Goal: Task Accomplishment & Management: Use online tool/utility

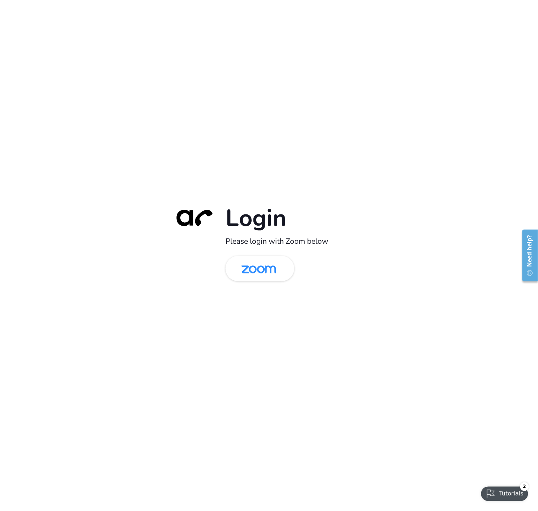
drag, startPoint x: 251, startPoint y: 274, endPoint x: 239, endPoint y: 296, distance: 24.8
click at [251, 274] on img at bounding box center [259, 270] width 50 height 24
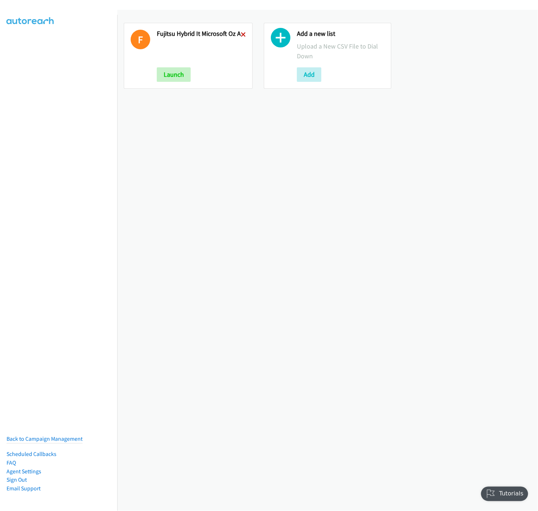
click at [241, 33] on icon at bounding box center [243, 35] width 5 height 5
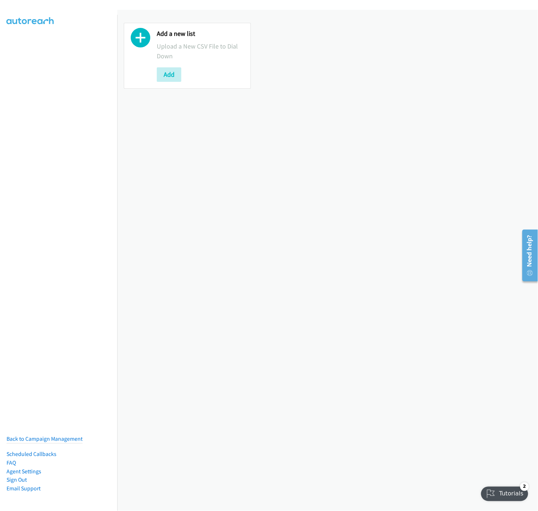
click at [139, 40] on icon at bounding box center [141, 40] width 20 height 20
click at [162, 79] on button "Add" at bounding box center [169, 74] width 25 height 14
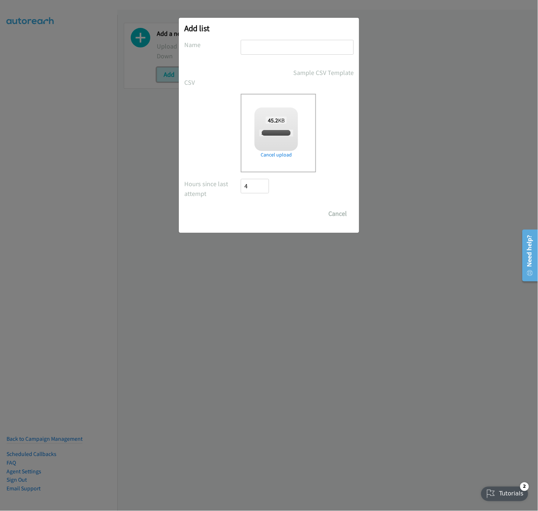
checkbox input "true"
click at [258, 51] on input "text" at bounding box center [297, 47] width 113 height 15
type input "250918 Okta Melb 22 Sep - A"
drag, startPoint x: 248, startPoint y: 217, endPoint x: 283, endPoint y: 248, distance: 46.2
click at [248, 217] on input "Save List" at bounding box center [260, 213] width 38 height 14
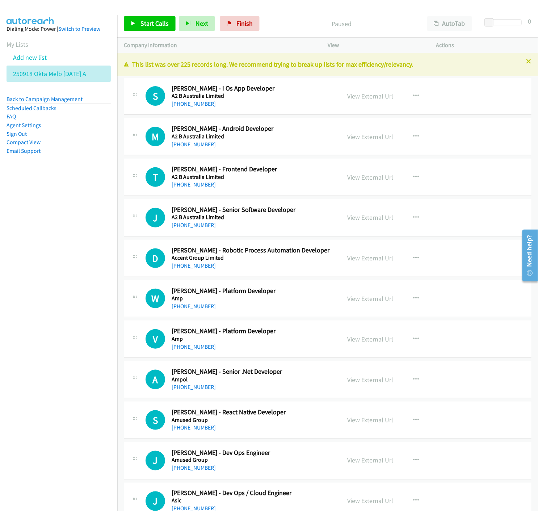
click at [291, 14] on div "Start Calls Pause Next Finish Paused AutoTab AutoTab 0" at bounding box center [327, 24] width 421 height 28
click at [359, 98] on link "View External Url" at bounding box center [370, 96] width 46 height 8
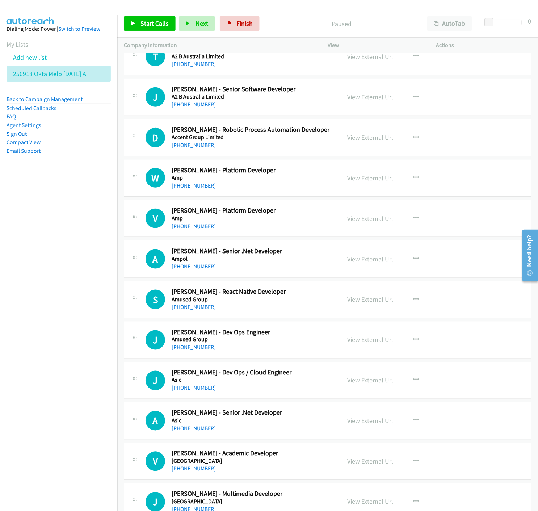
scroll to position [161, 0]
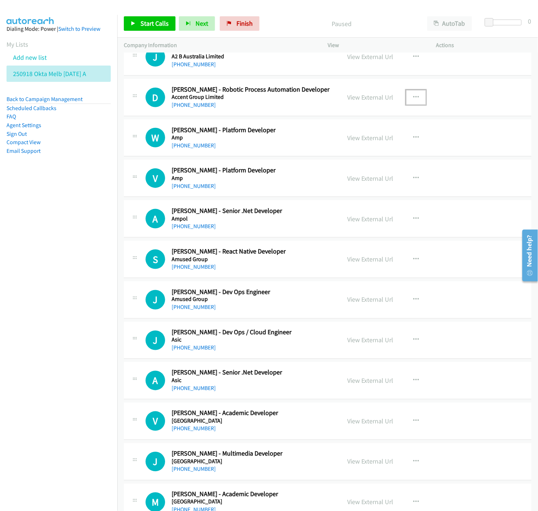
click at [414, 98] on icon "button" at bounding box center [416, 98] width 6 height 6
click at [336, 144] on icon at bounding box center [338, 144] width 5 height 5
drag, startPoint x: 136, startPoint y: 23, endPoint x: 176, endPoint y: 75, distance: 66.1
click at [136, 23] on link "Start Calls" at bounding box center [150, 23] width 52 height 14
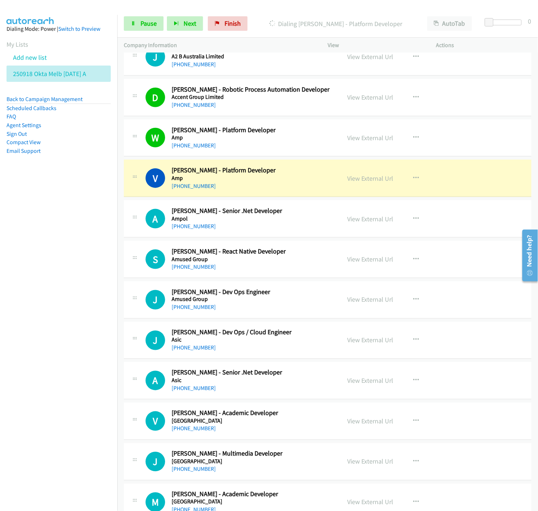
scroll to position [201, 0]
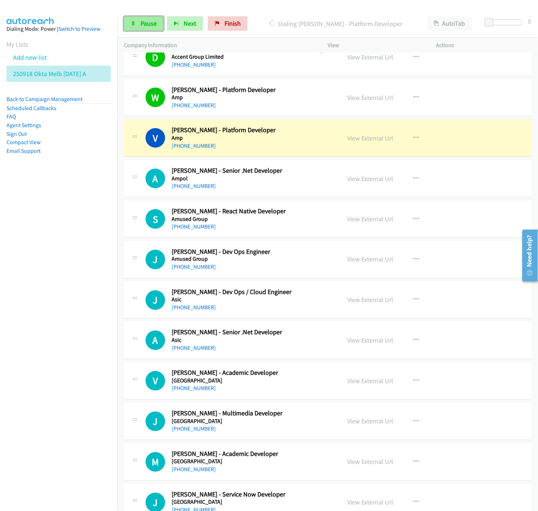
click at [143, 19] on span "Pause" at bounding box center [149, 23] width 16 height 8
click at [381, 137] on link "View External Url" at bounding box center [370, 138] width 46 height 8
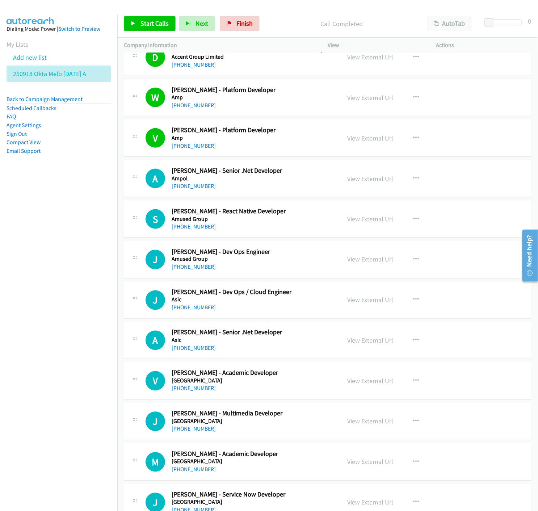
scroll to position [241, 0]
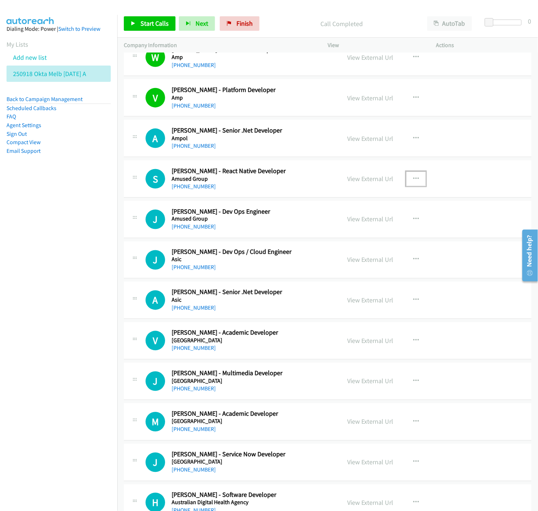
click at [413, 178] on icon "button" at bounding box center [416, 179] width 6 height 6
click at [336, 226] on icon at bounding box center [338, 226] width 5 height 5
click at [138, 24] on link "Start Calls" at bounding box center [150, 23] width 52 height 14
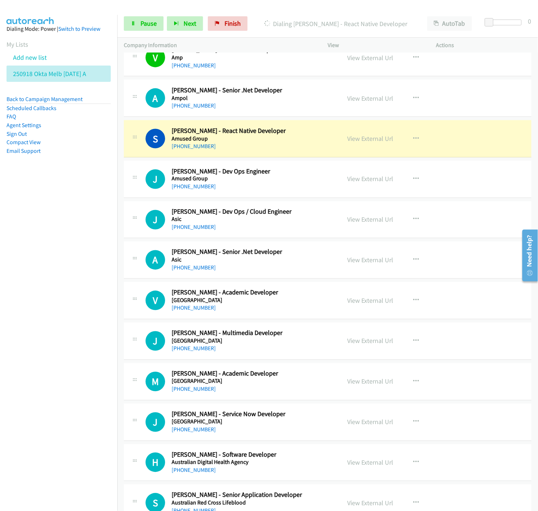
scroll to position [322, 0]
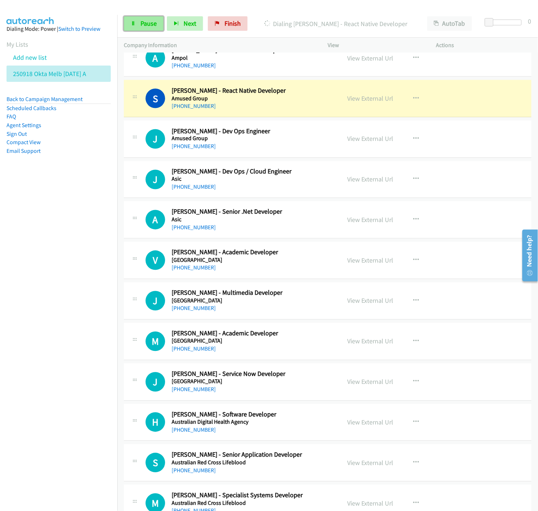
click at [142, 22] on span "Pause" at bounding box center [149, 23] width 16 height 8
click at [370, 98] on link "View External Url" at bounding box center [370, 98] width 46 height 8
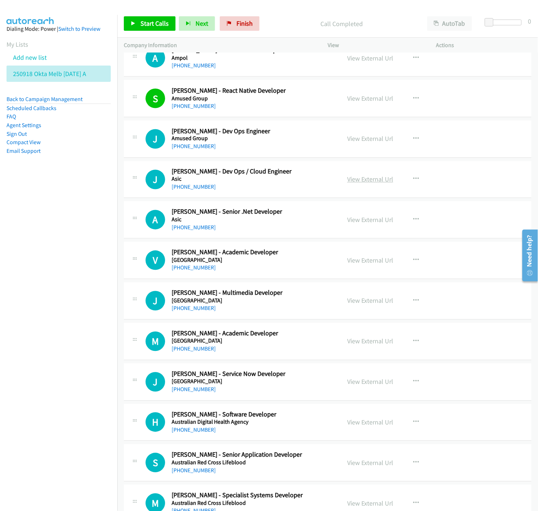
click at [356, 177] on link "View External Url" at bounding box center [370, 179] width 46 height 8
click at [144, 22] on span "Start Calls" at bounding box center [155, 23] width 28 height 8
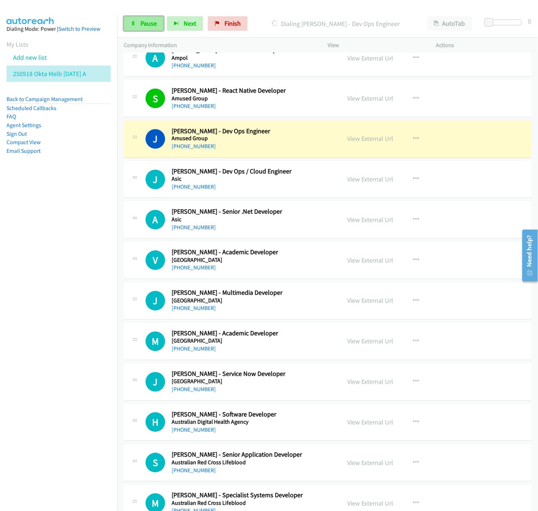
click at [149, 19] on span "Pause" at bounding box center [149, 23] width 16 height 8
click at [362, 141] on link "View External Url" at bounding box center [370, 139] width 46 height 8
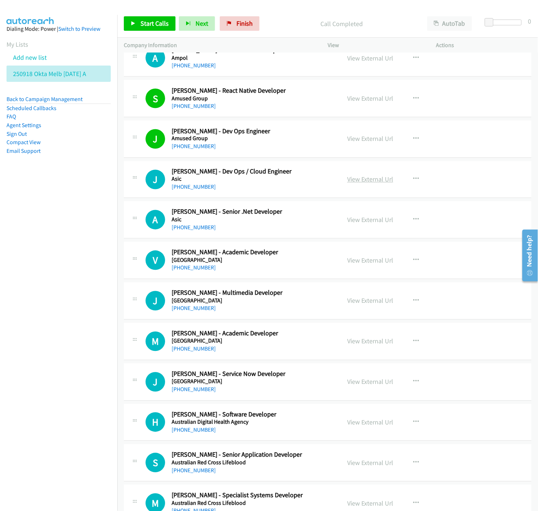
click at [376, 182] on link "View External Url" at bounding box center [370, 179] width 46 height 8
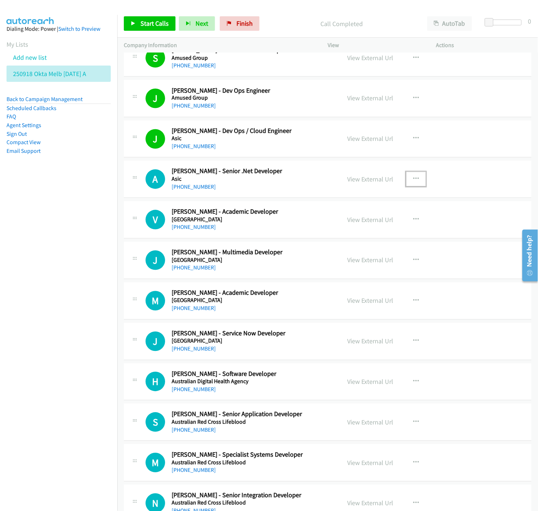
click at [414, 180] on icon "button" at bounding box center [416, 179] width 6 height 6
click at [336, 225] on icon at bounding box center [338, 227] width 5 height 5
click at [136, 24] on link "Start Calls" at bounding box center [150, 23] width 52 height 14
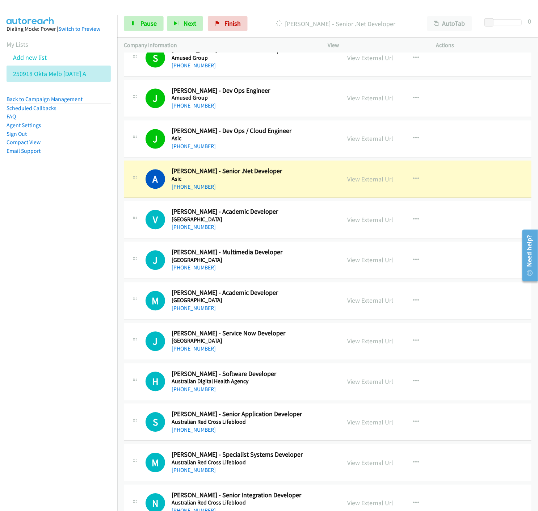
scroll to position [402, 0]
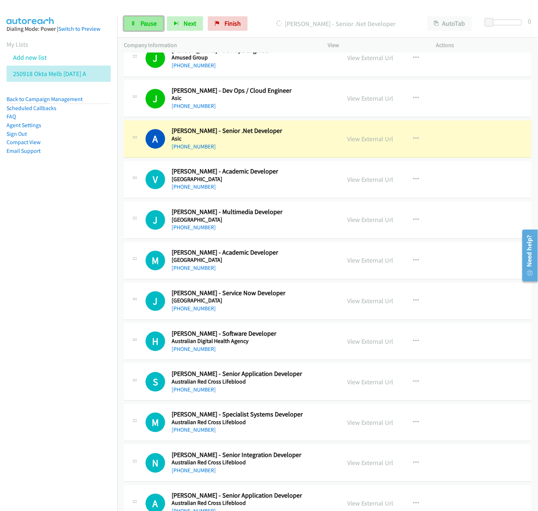
click at [151, 25] on span "Pause" at bounding box center [149, 23] width 16 height 8
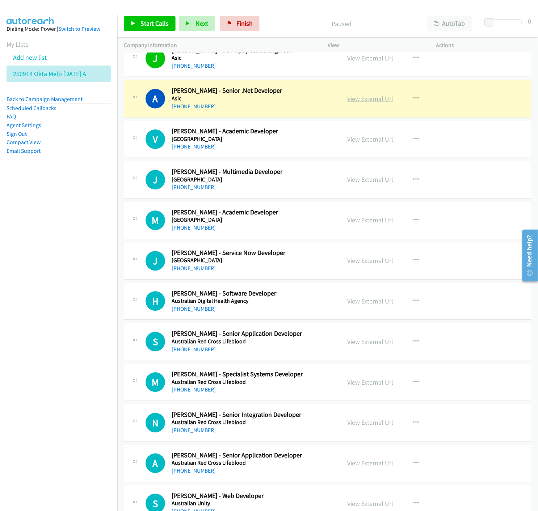
click at [359, 99] on link "View External Url" at bounding box center [370, 99] width 46 height 8
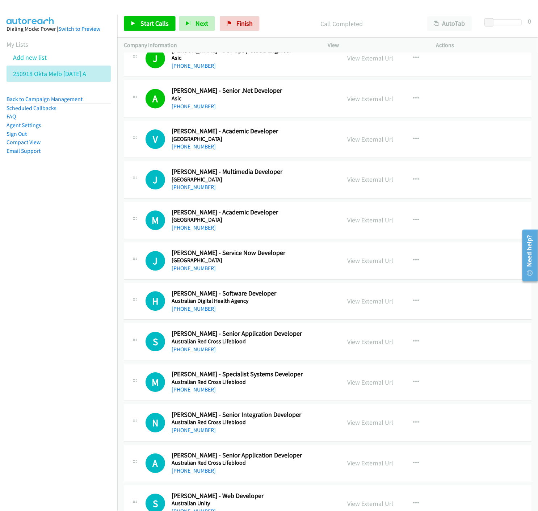
scroll to position [523, 0]
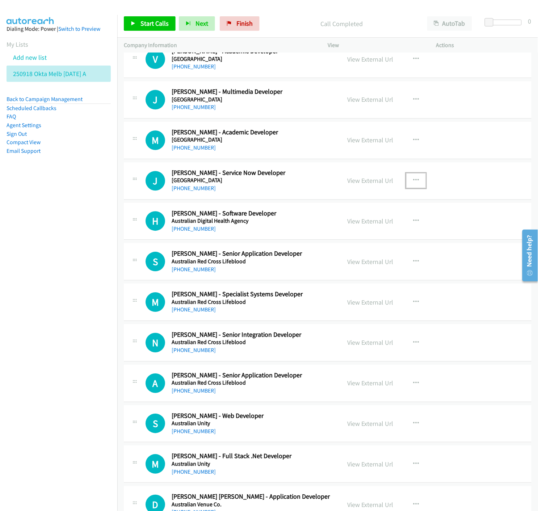
click at [417, 179] on button "button" at bounding box center [416, 180] width 20 height 14
drag, startPoint x: 334, startPoint y: 227, endPoint x: 324, endPoint y: 236, distance: 13.1
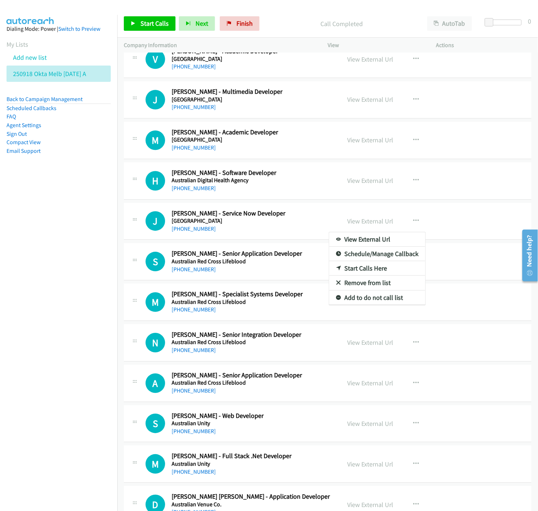
click at [358, 222] on div at bounding box center [269, 255] width 538 height 511
click at [360, 220] on link "View External Url" at bounding box center [370, 221] width 46 height 8
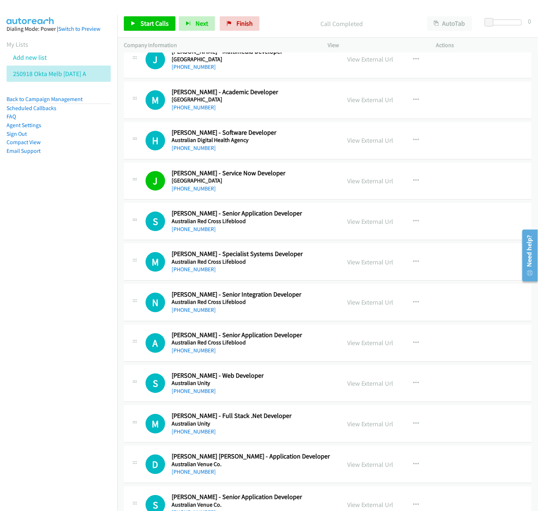
scroll to position [603, 0]
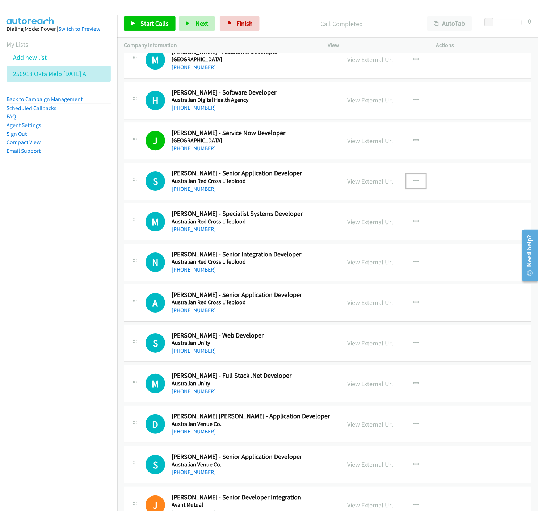
click at [413, 178] on icon "button" at bounding box center [416, 181] width 6 height 6
click at [336, 229] on icon at bounding box center [338, 228] width 5 height 5
drag, startPoint x: 134, startPoint y: 25, endPoint x: 229, endPoint y: 117, distance: 131.4
click at [134, 25] on icon at bounding box center [133, 23] width 5 height 5
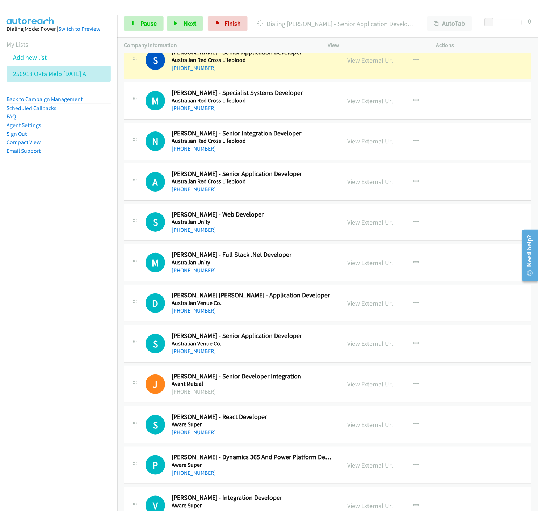
scroll to position [684, 0]
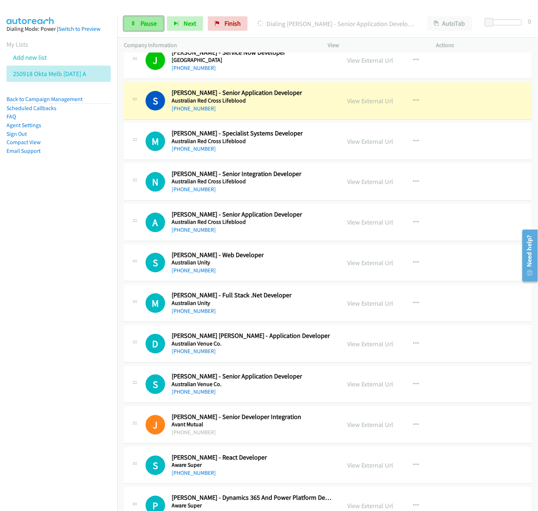
click at [146, 22] on span "Pause" at bounding box center [149, 23] width 16 height 8
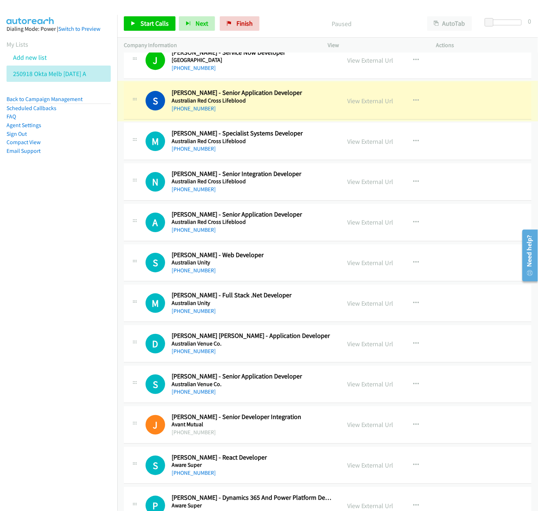
click at [360, 100] on link "View External Url" at bounding box center [370, 101] width 46 height 8
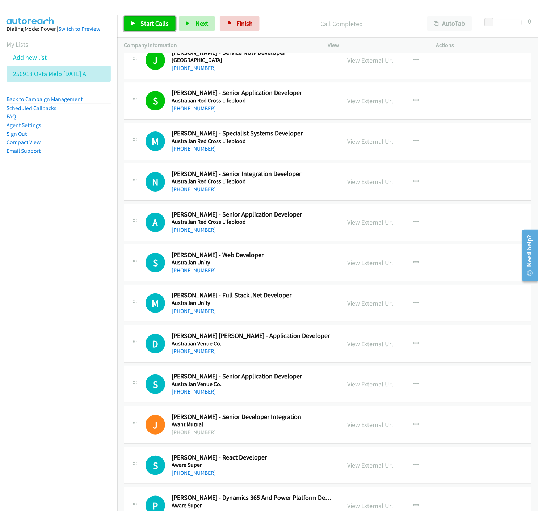
drag, startPoint x: 136, startPoint y: 25, endPoint x: 160, endPoint y: 64, distance: 45.7
click at [136, 25] on link "Start Calls" at bounding box center [150, 23] width 52 height 14
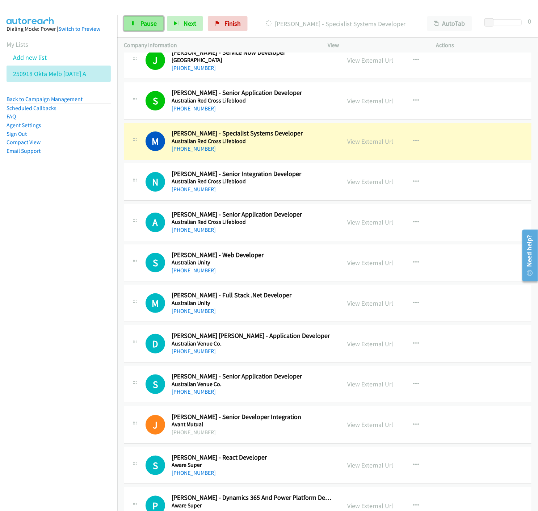
click at [138, 25] on link "Pause" at bounding box center [144, 23] width 40 height 14
click at [369, 141] on link "View External Url" at bounding box center [370, 141] width 46 height 8
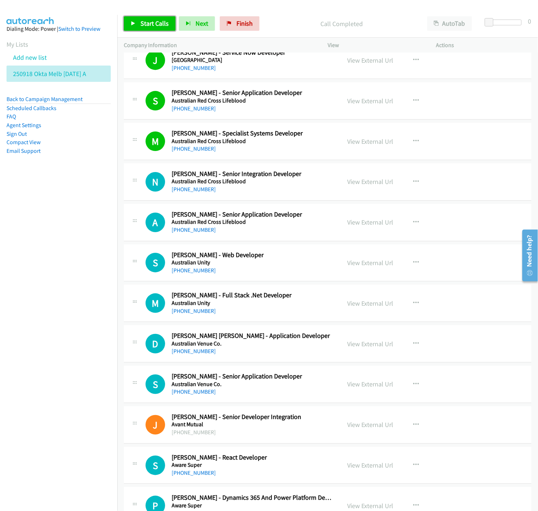
click at [141, 26] on span "Start Calls" at bounding box center [155, 23] width 28 height 8
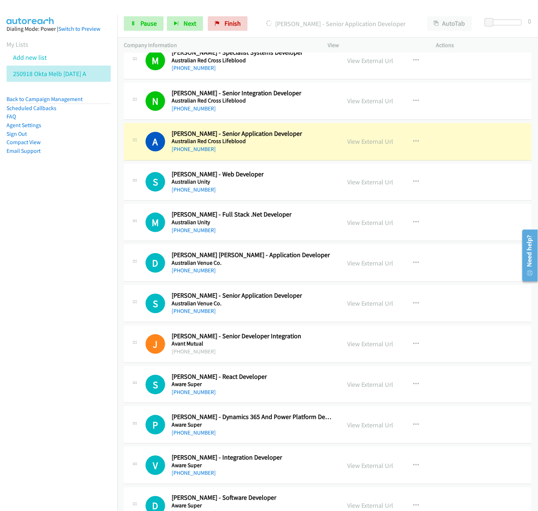
scroll to position [805, 0]
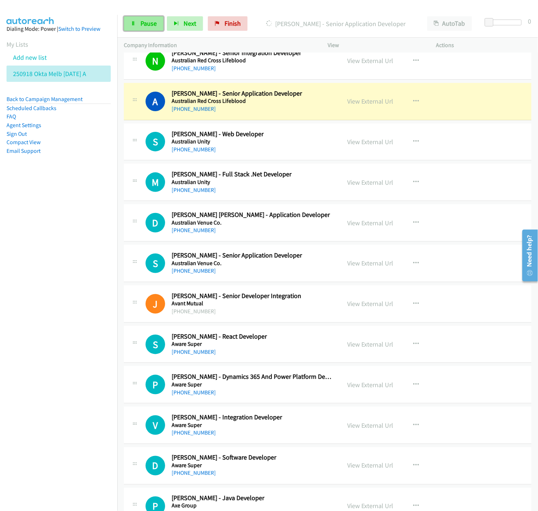
click at [129, 21] on link "Pause" at bounding box center [144, 23] width 40 height 14
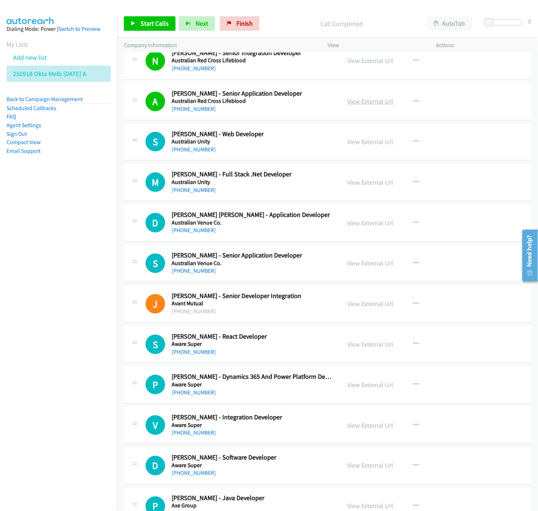
click at [348, 104] on link "View External Url" at bounding box center [370, 101] width 46 height 8
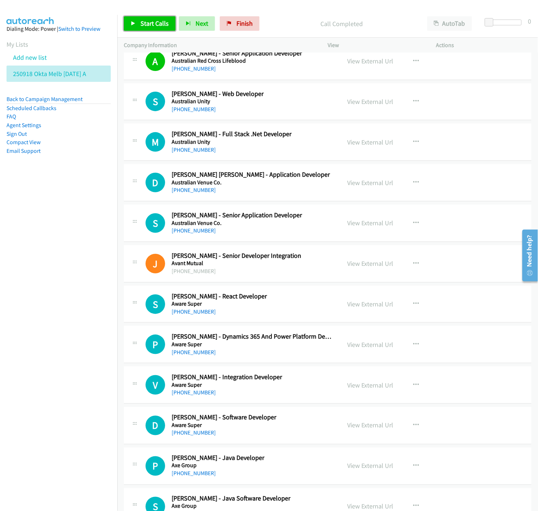
drag, startPoint x: 137, startPoint y: 21, endPoint x: 206, endPoint y: 102, distance: 107.4
click at [137, 21] on link "Start Calls" at bounding box center [150, 23] width 52 height 14
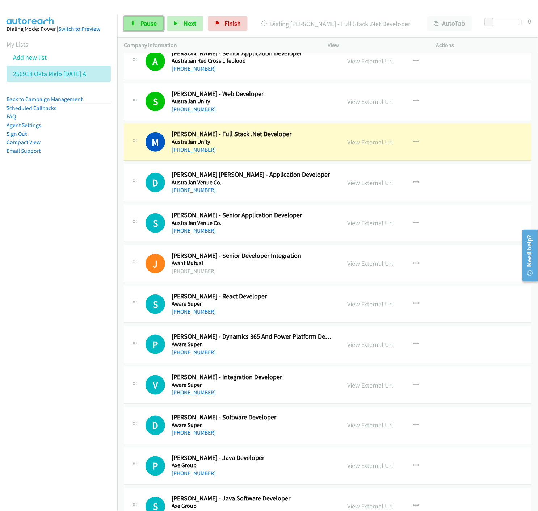
click at [129, 26] on link "Pause" at bounding box center [144, 23] width 40 height 14
click at [364, 145] on link "View External Url" at bounding box center [370, 142] width 46 height 8
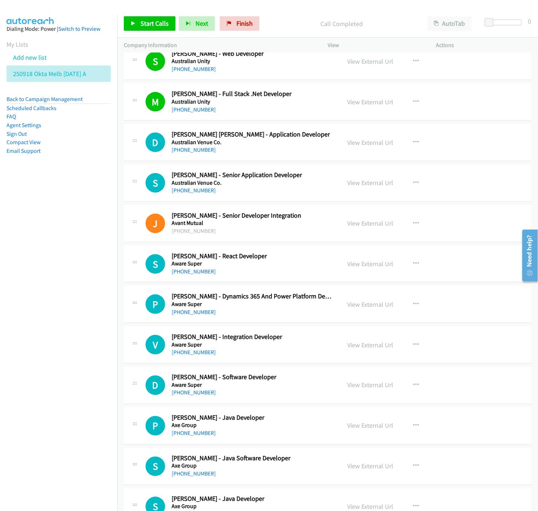
scroll to position [926, 0]
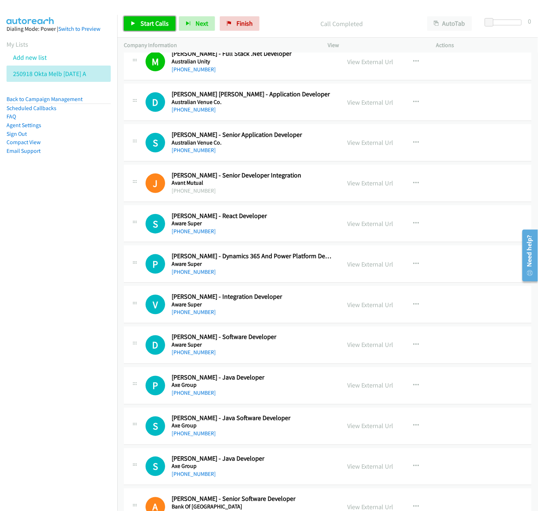
click at [135, 24] on icon at bounding box center [133, 23] width 5 height 5
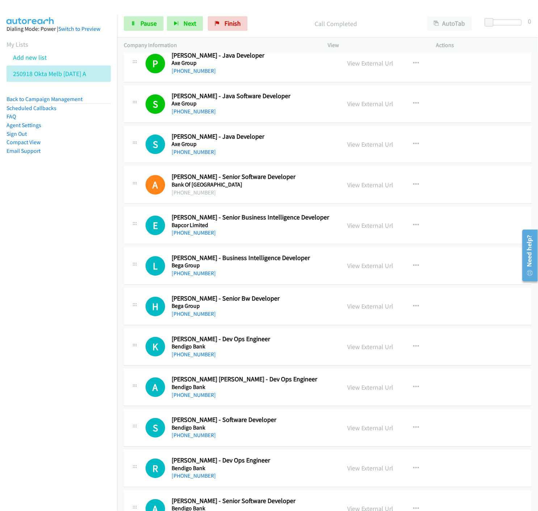
scroll to position [1288, 0]
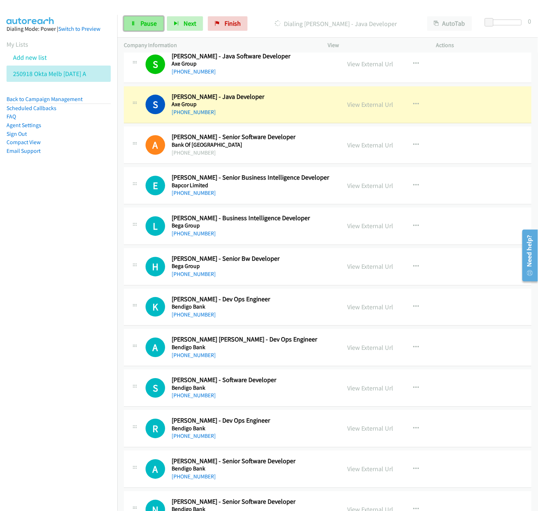
click at [150, 27] on span "Pause" at bounding box center [149, 23] width 16 height 8
click at [357, 106] on link "View External Url" at bounding box center [370, 104] width 46 height 8
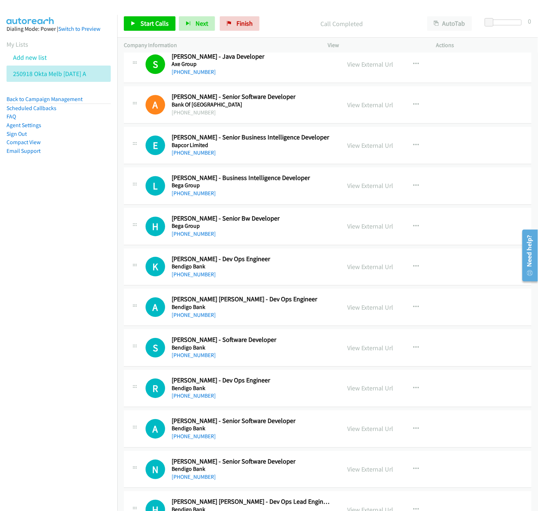
scroll to position [1368, 0]
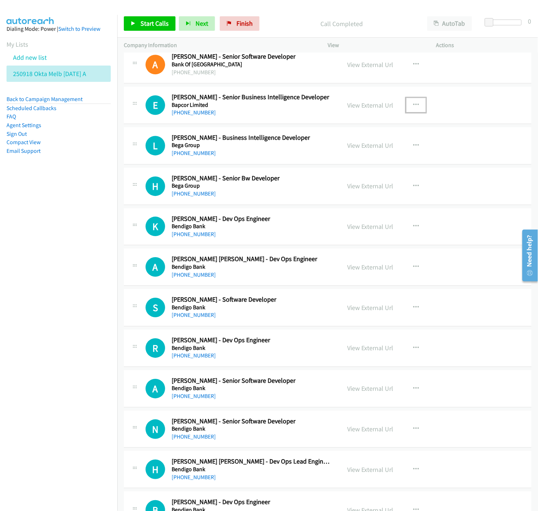
click at [413, 106] on icon "button" at bounding box center [416, 105] width 6 height 6
click at [336, 154] on icon at bounding box center [338, 152] width 5 height 5
click at [136, 26] on link "Start Calls" at bounding box center [150, 23] width 52 height 14
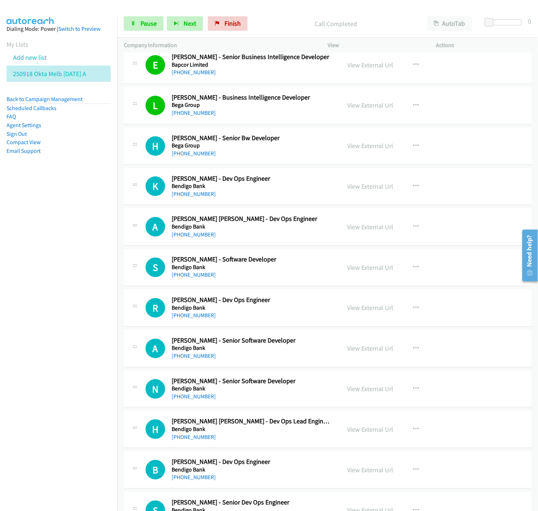
scroll to position [1449, 0]
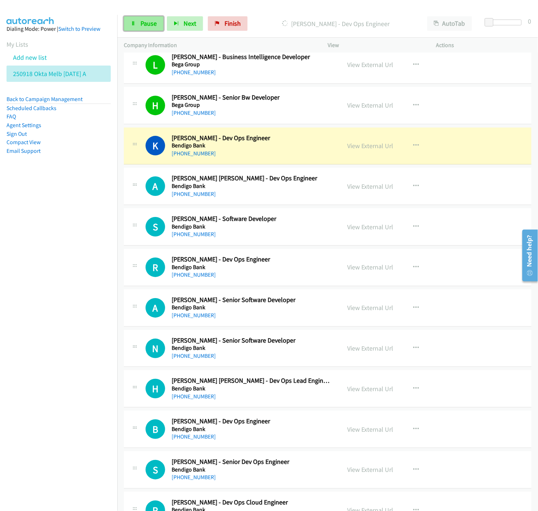
click at [142, 27] on span "Pause" at bounding box center [149, 23] width 16 height 8
click at [350, 147] on link "View External Url" at bounding box center [370, 146] width 46 height 8
click at [372, 147] on link "View External Url" at bounding box center [370, 146] width 46 height 8
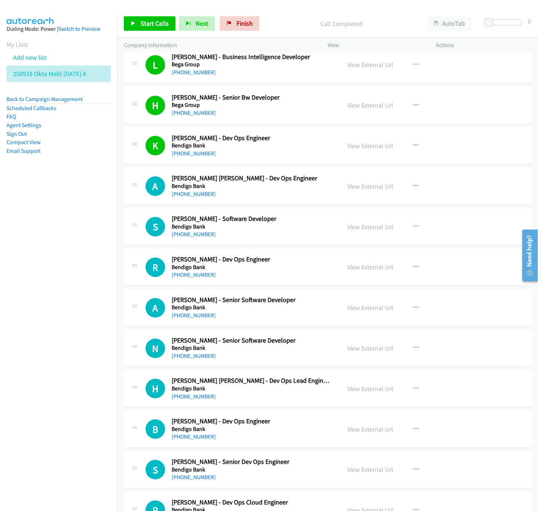
scroll to position [1529, 0]
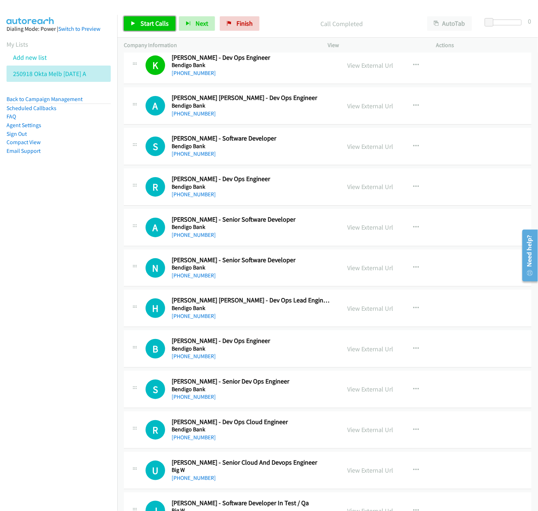
click at [142, 27] on span "Start Calls" at bounding box center [155, 23] width 28 height 8
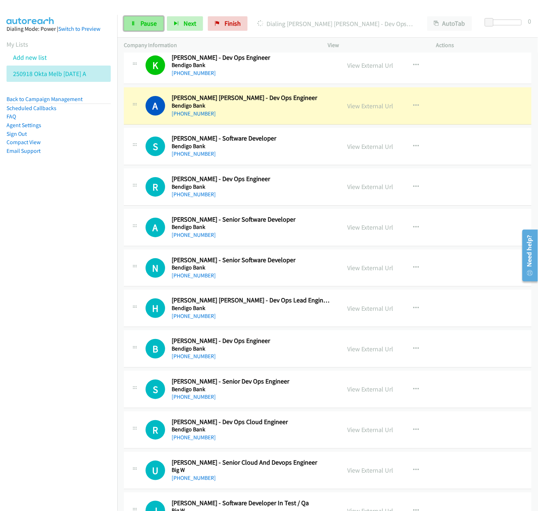
click at [142, 25] on span "Pause" at bounding box center [149, 23] width 16 height 8
click at [371, 108] on link "View External Url" at bounding box center [370, 106] width 46 height 8
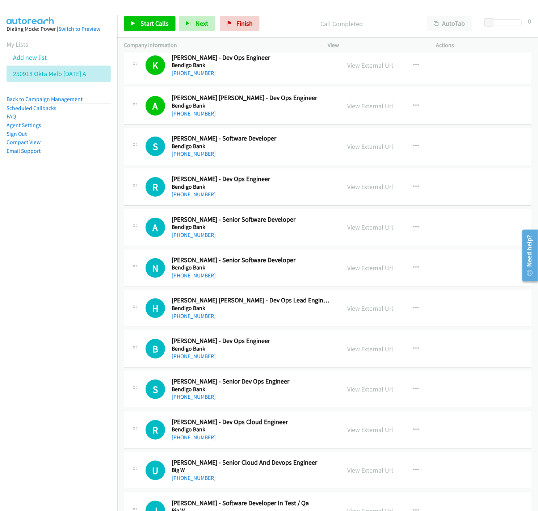
scroll to position [1570, 0]
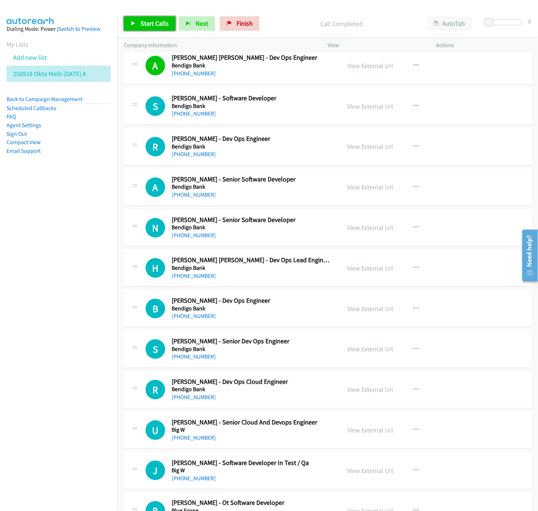
click at [128, 18] on link "Start Calls" at bounding box center [150, 23] width 52 height 14
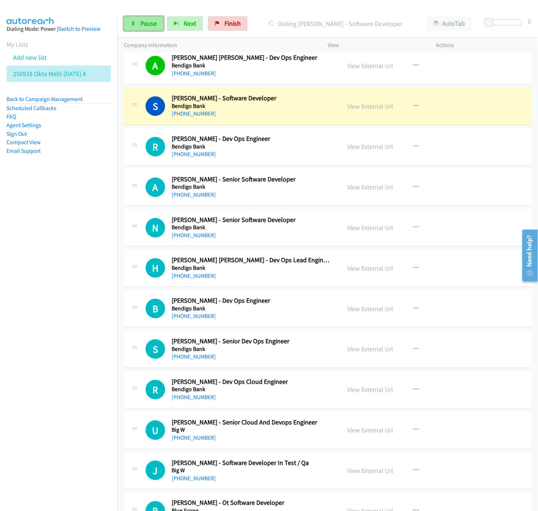
click at [135, 26] on link "Pause" at bounding box center [144, 23] width 40 height 14
click at [365, 109] on link "View External Url" at bounding box center [370, 106] width 46 height 8
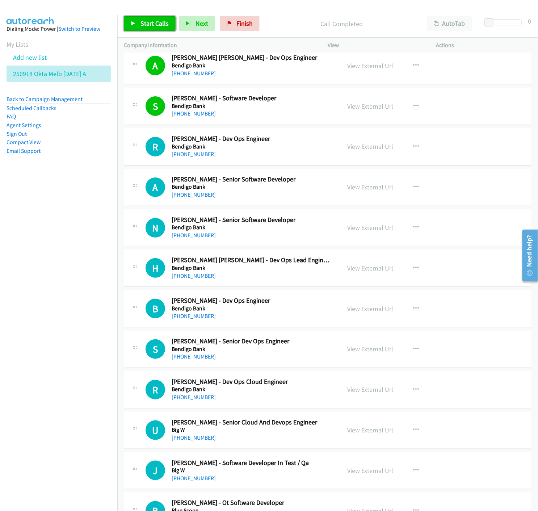
drag, startPoint x: 131, startPoint y: 25, endPoint x: 126, endPoint y: 28, distance: 6.6
click at [131, 25] on icon at bounding box center [133, 23] width 5 height 5
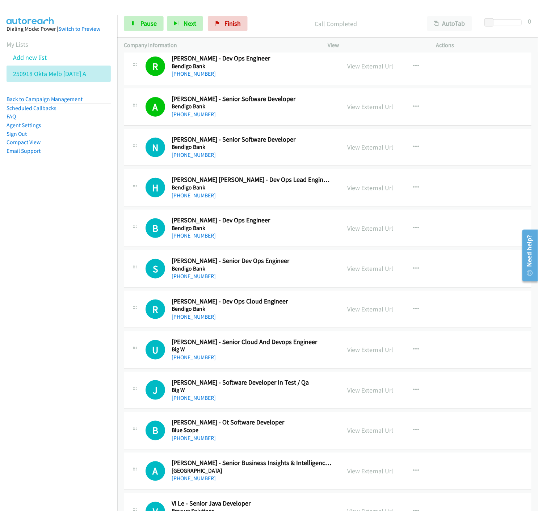
scroll to position [1690, 0]
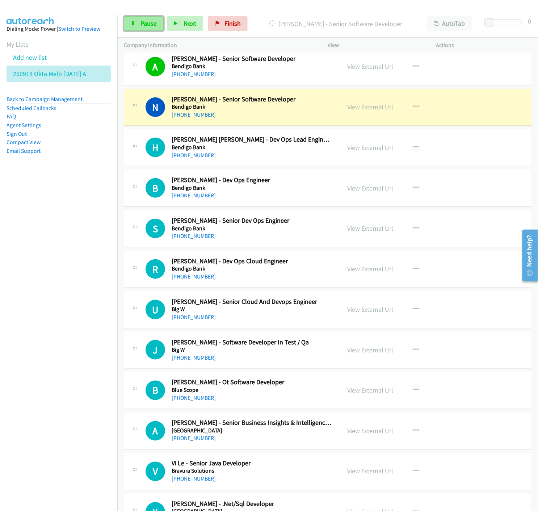
click at [146, 23] on span "Pause" at bounding box center [149, 23] width 16 height 8
click at [358, 108] on link "View External Url" at bounding box center [370, 107] width 46 height 8
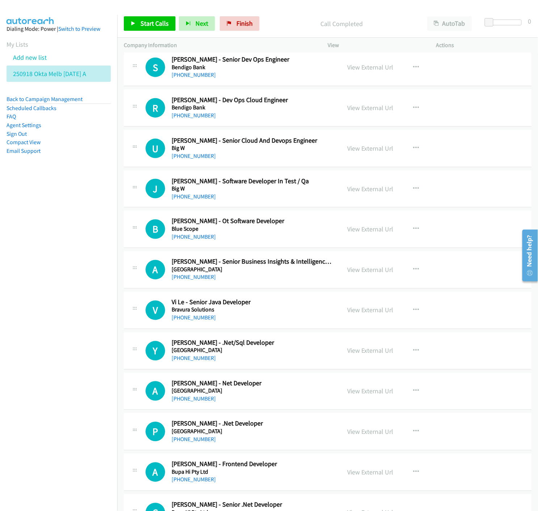
scroll to position [1892, 0]
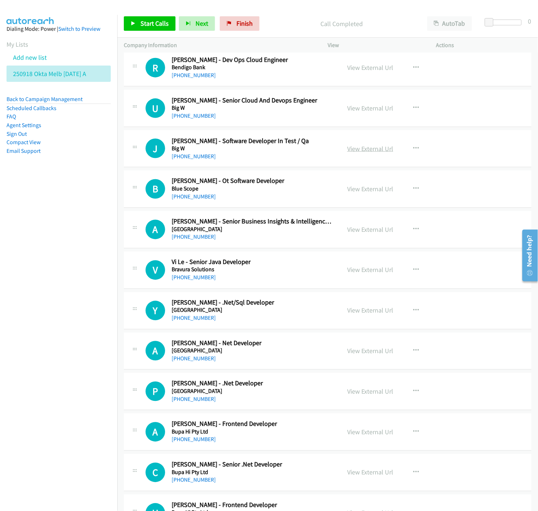
click at [372, 150] on link "View External Url" at bounding box center [370, 149] width 46 height 8
click at [413, 109] on icon "button" at bounding box center [416, 108] width 6 height 6
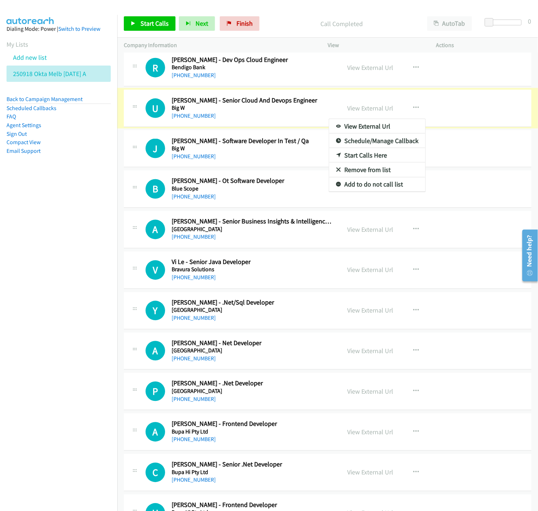
click at [358, 109] on div at bounding box center [269, 255] width 538 height 511
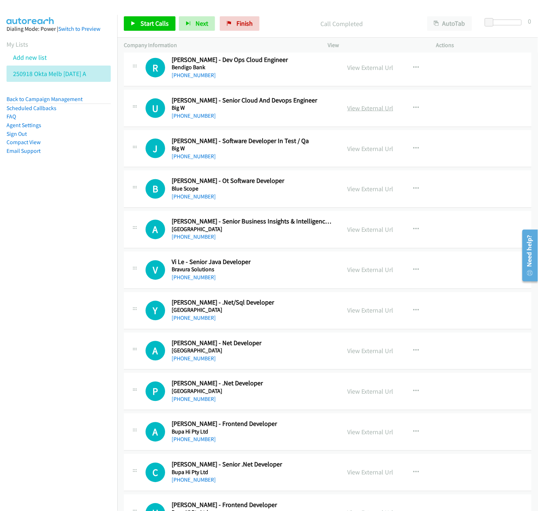
click at [358, 109] on link "View External Url" at bounding box center [370, 108] width 46 height 8
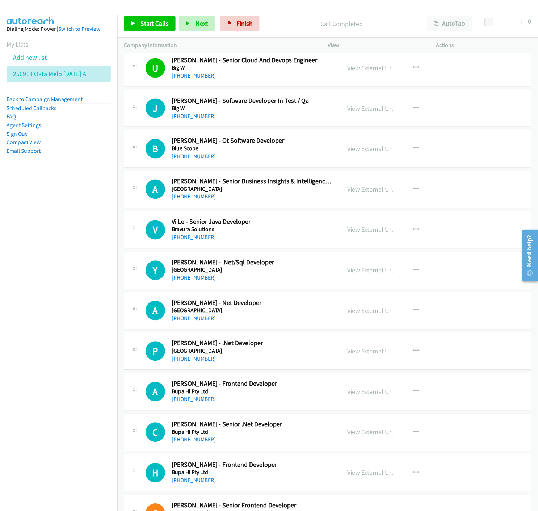
scroll to position [1972, 0]
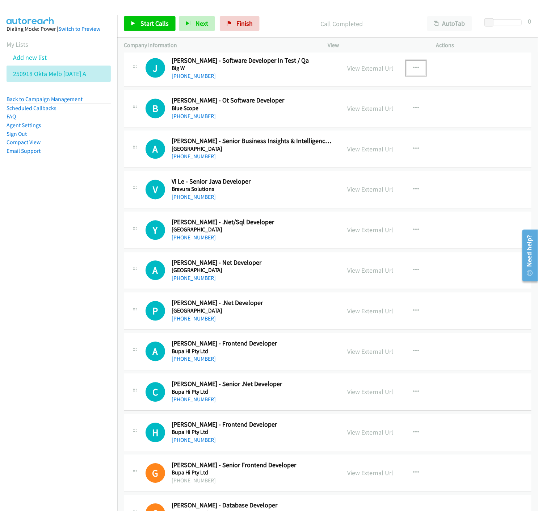
click at [414, 69] on icon "button" at bounding box center [416, 68] width 6 height 6
click at [336, 116] on icon at bounding box center [338, 115] width 5 height 5
click at [131, 24] on icon at bounding box center [133, 23] width 5 height 5
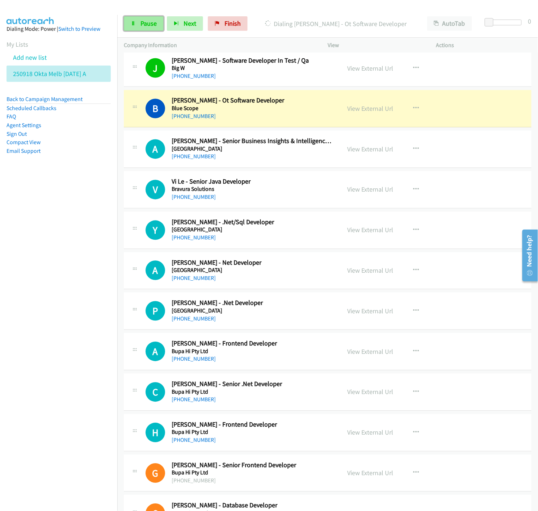
click at [145, 26] on span "Pause" at bounding box center [149, 23] width 16 height 8
click at [379, 110] on link "View External Url" at bounding box center [370, 109] width 46 height 8
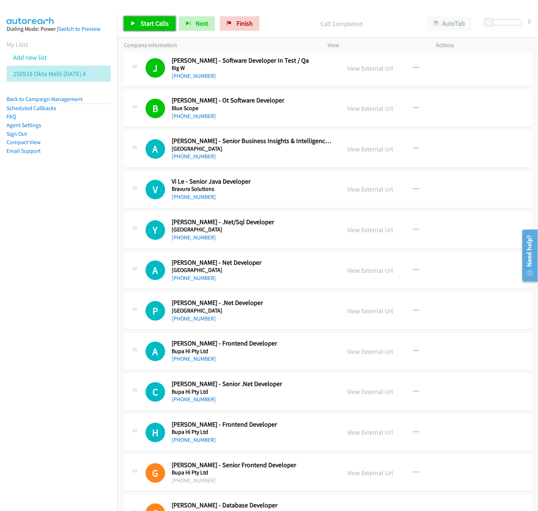
click at [134, 23] on icon at bounding box center [133, 23] width 5 height 5
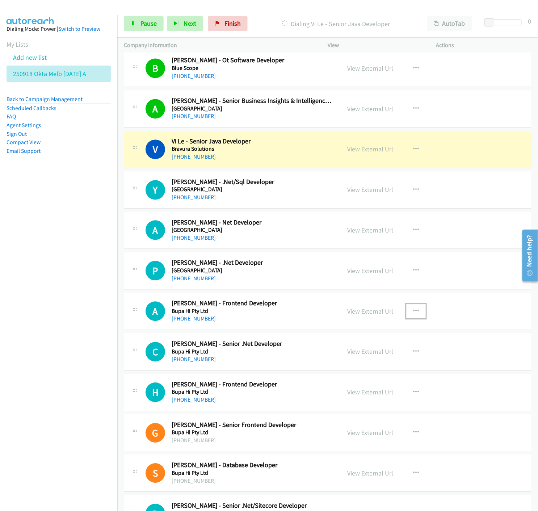
drag, startPoint x: 412, startPoint y: 314, endPoint x: 409, endPoint y: 319, distance: 6.3
click at [413, 314] on icon "button" at bounding box center [416, 312] width 6 height 6
click at [141, 24] on div at bounding box center [269, 255] width 538 height 511
click at [141, 24] on span "Pause" at bounding box center [149, 23] width 16 height 8
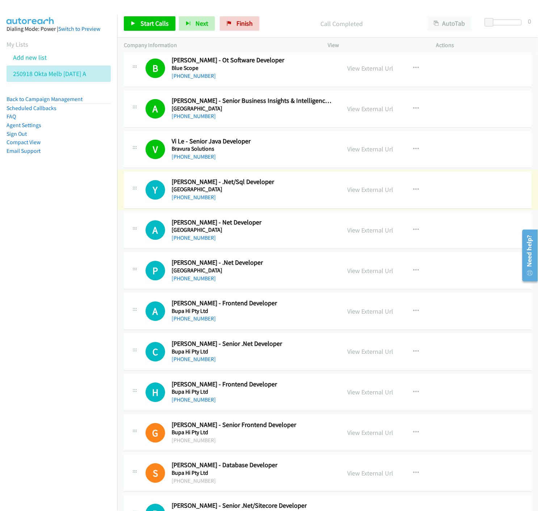
click at [367, 189] on link "View External Url" at bounding box center [370, 190] width 46 height 8
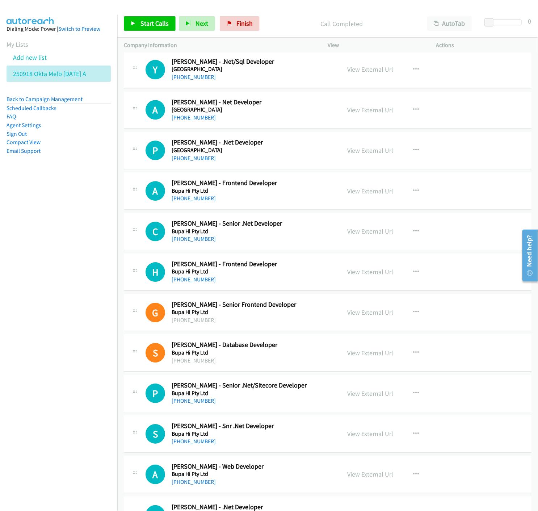
scroll to position [2173, 0]
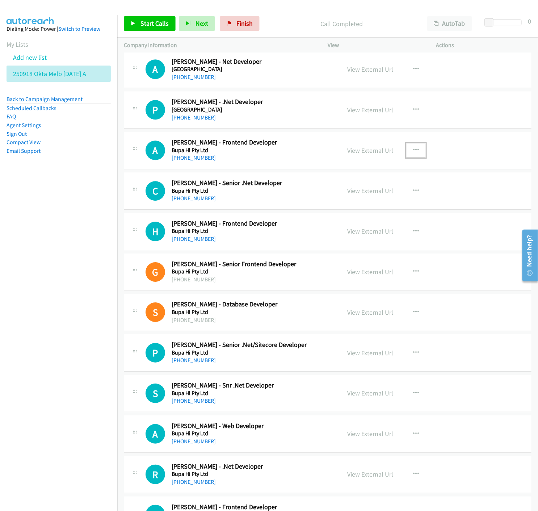
click at [413, 151] on icon "button" at bounding box center [416, 150] width 6 height 6
click at [336, 198] on icon at bounding box center [338, 198] width 5 height 5
click at [138, 24] on link "Start Calls" at bounding box center [150, 23] width 52 height 14
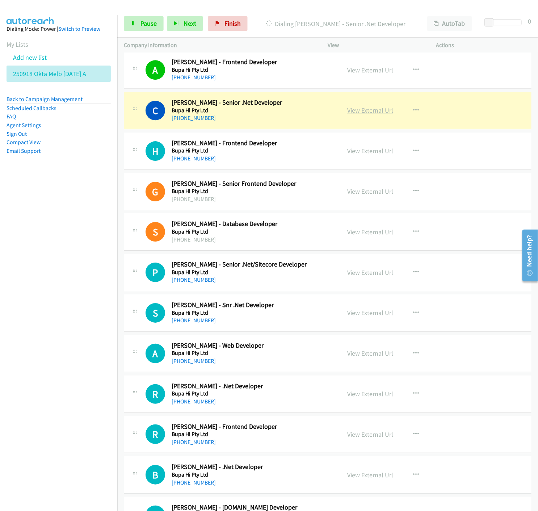
click at [377, 114] on link "View External Url" at bounding box center [370, 110] width 46 height 8
drag, startPoint x: 153, startPoint y: 22, endPoint x: 162, endPoint y: 21, distance: 9.2
click at [152, 22] on span "Pause" at bounding box center [149, 23] width 16 height 8
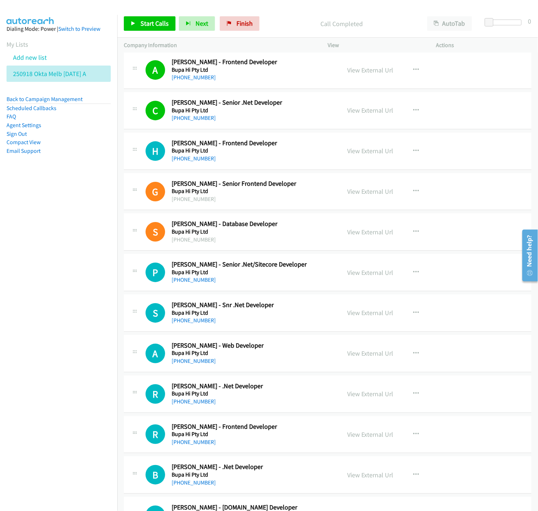
scroll to position [2294, 0]
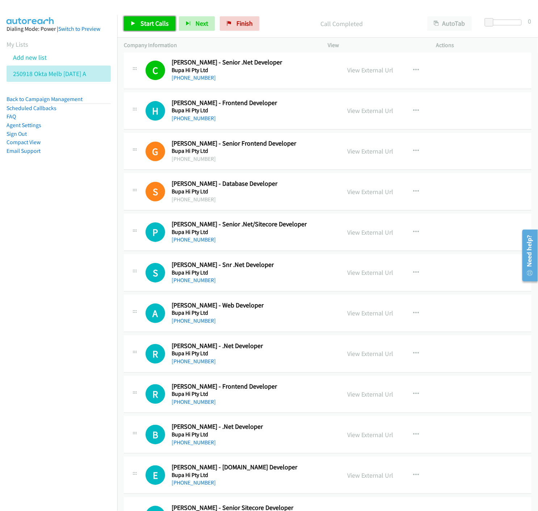
click at [137, 26] on link "Start Calls" at bounding box center [150, 23] width 52 height 14
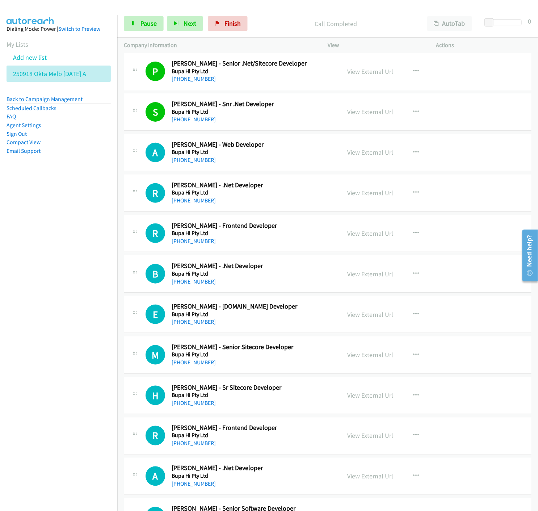
scroll to position [2495, 0]
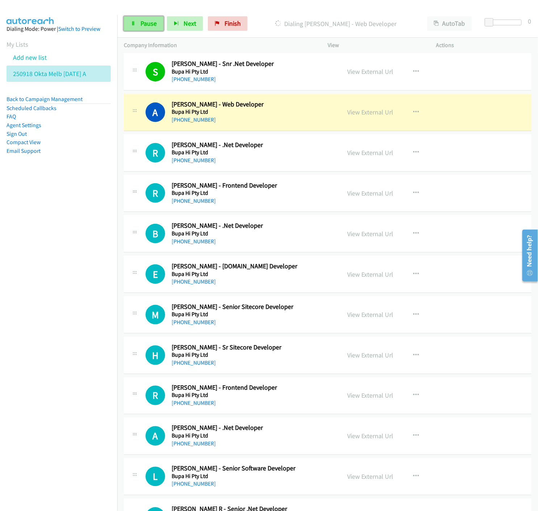
click at [131, 26] on link "Pause" at bounding box center [144, 23] width 40 height 14
click at [374, 112] on link "View External Url" at bounding box center [370, 112] width 46 height 8
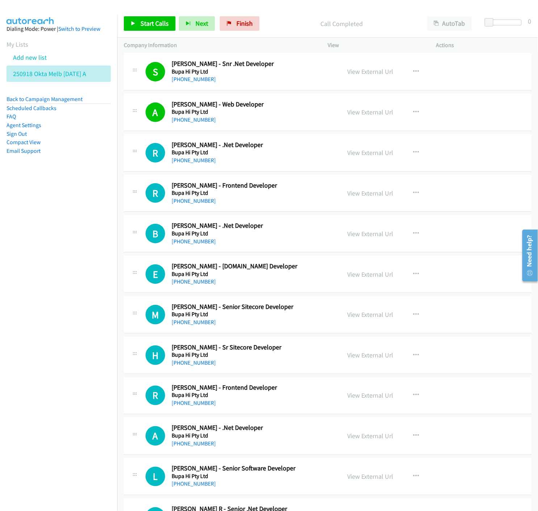
scroll to position [2536, 0]
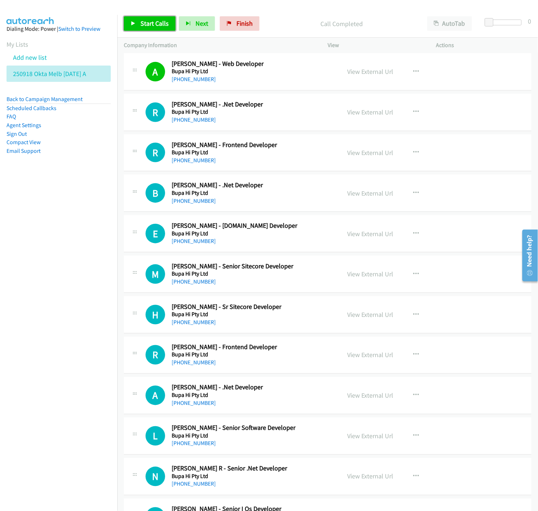
click at [131, 23] on icon at bounding box center [133, 23] width 5 height 5
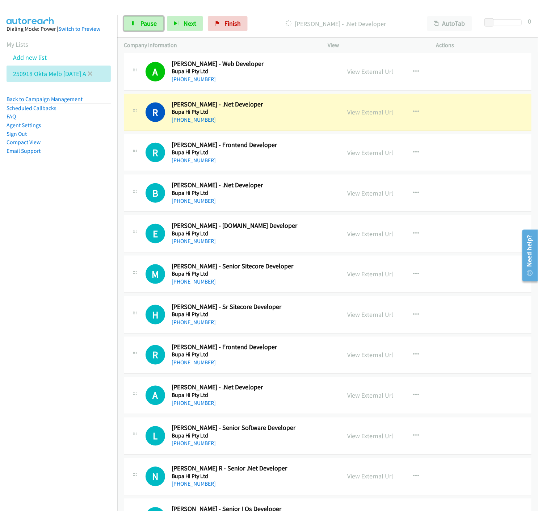
drag, startPoint x: 143, startPoint y: 27, endPoint x: 102, endPoint y: 66, distance: 56.9
click at [143, 27] on span "Pause" at bounding box center [149, 23] width 16 height 8
click at [350, 114] on link "View External Url" at bounding box center [370, 112] width 46 height 8
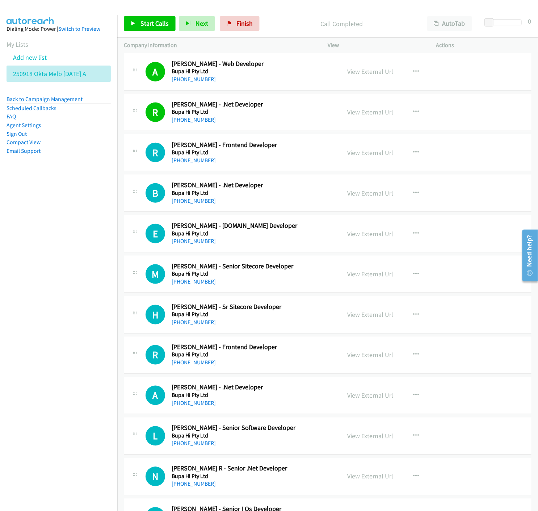
scroll to position [2576, 0]
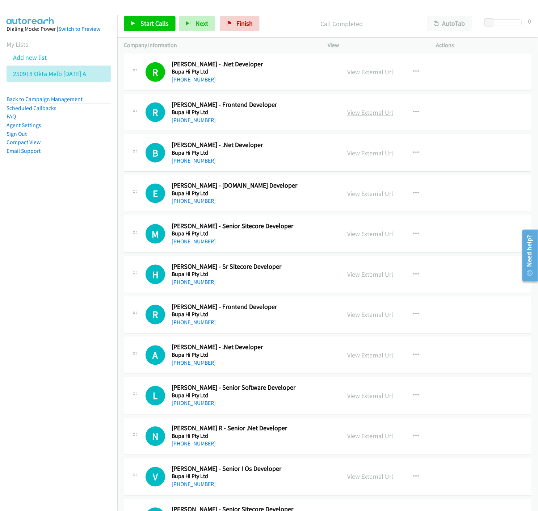
click at [360, 114] on link "View External Url" at bounding box center [370, 112] width 46 height 8
drag, startPoint x: 133, startPoint y: 26, endPoint x: 258, endPoint y: 252, distance: 258.1
click at [133, 26] on link "Start Calls" at bounding box center [150, 23] width 52 height 14
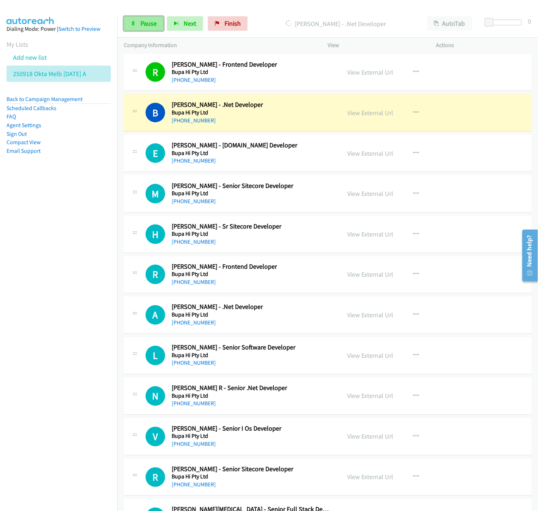
click at [138, 26] on link "Pause" at bounding box center [144, 23] width 40 height 14
click at [360, 113] on link "View External Url" at bounding box center [370, 113] width 46 height 8
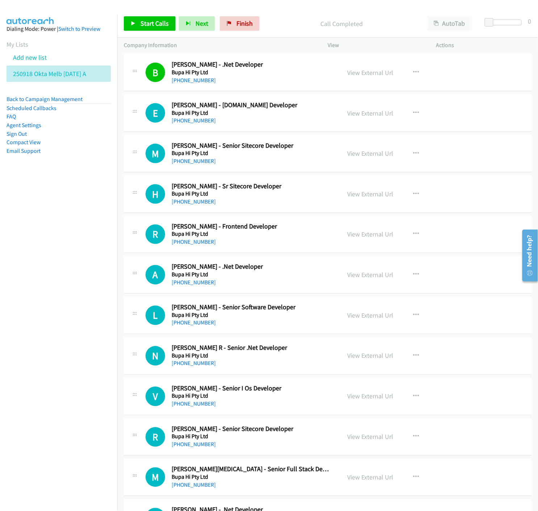
scroll to position [2576, 0]
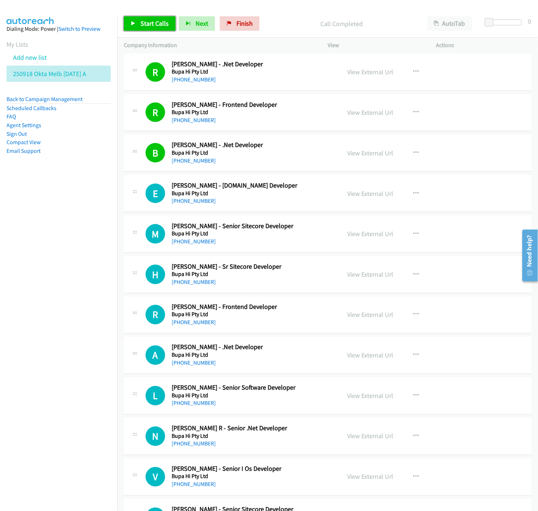
click at [131, 20] on link "Start Calls" at bounding box center [150, 23] width 52 height 14
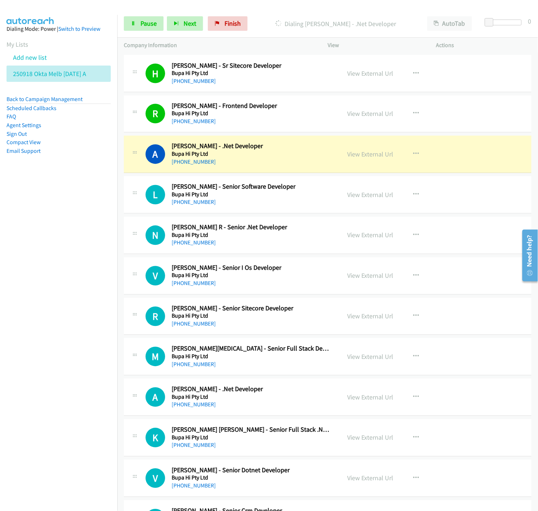
scroll to position [2817, 0]
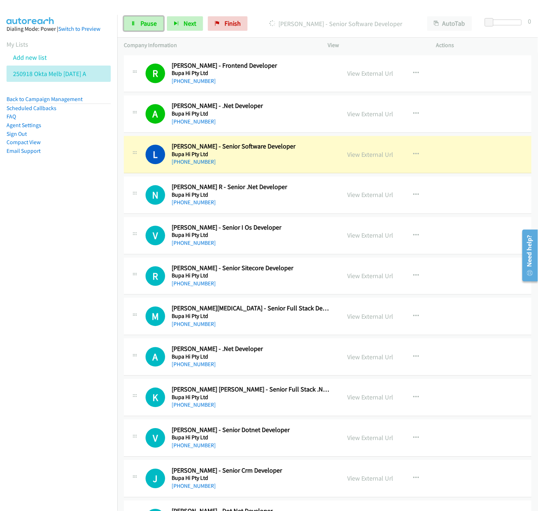
drag, startPoint x: 134, startPoint y: 27, endPoint x: 33, endPoint y: 243, distance: 238.7
click at [134, 27] on link "Pause" at bounding box center [144, 23] width 40 height 14
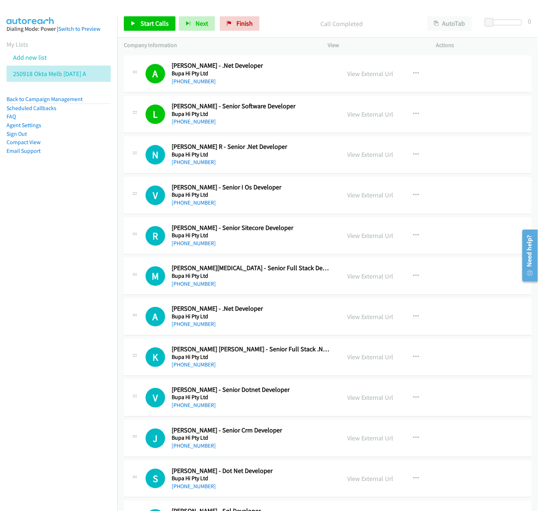
scroll to position [2898, 0]
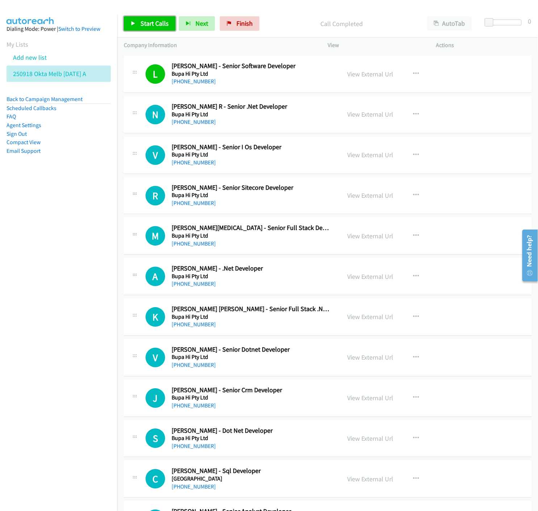
click at [136, 20] on link "Start Calls" at bounding box center [150, 23] width 52 height 14
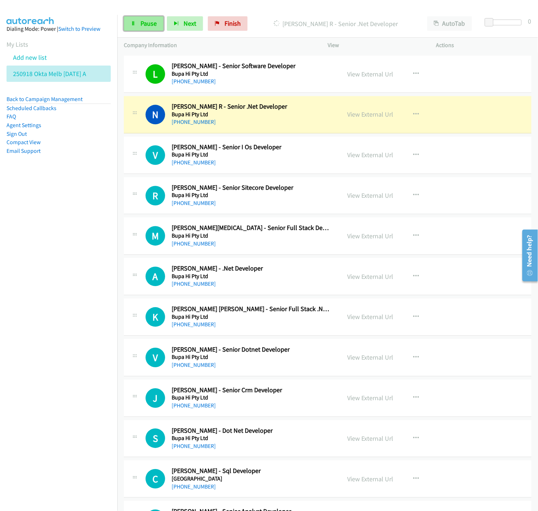
click at [135, 27] on link "Pause" at bounding box center [144, 23] width 40 height 14
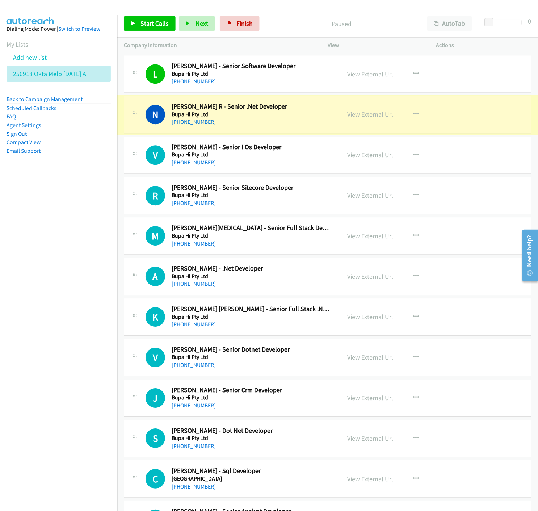
click at [357, 114] on link "View External Url" at bounding box center [370, 114] width 46 height 8
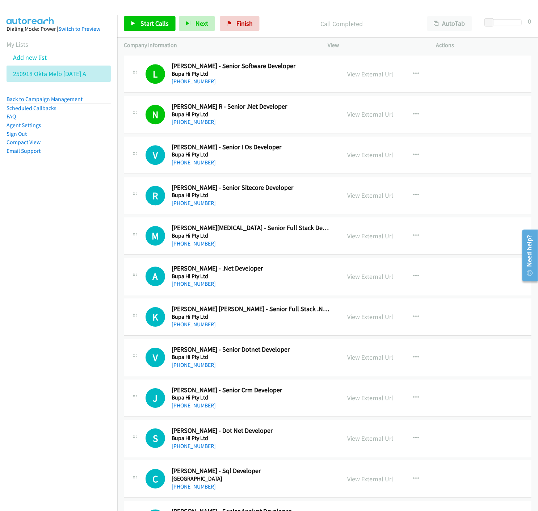
scroll to position [2938, 0]
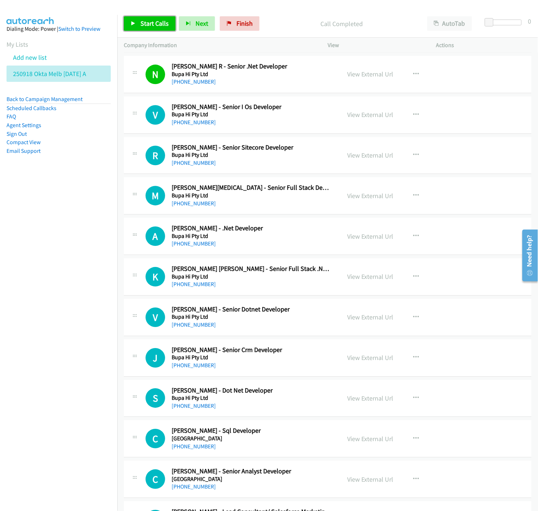
click at [155, 25] on span "Start Calls" at bounding box center [155, 23] width 28 height 8
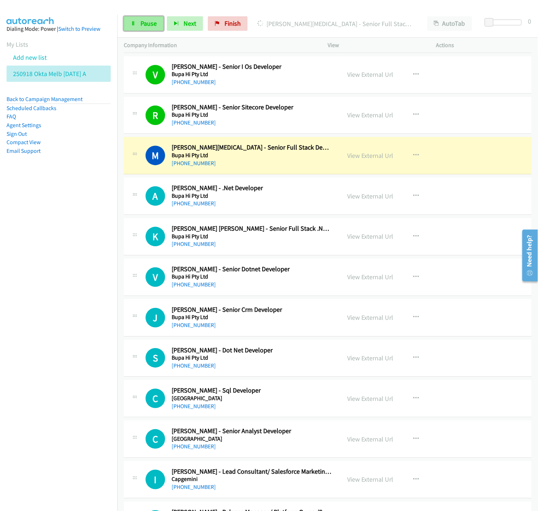
click at [138, 26] on link "Pause" at bounding box center [144, 23] width 40 height 14
click at [364, 156] on link "View External Url" at bounding box center [370, 155] width 46 height 8
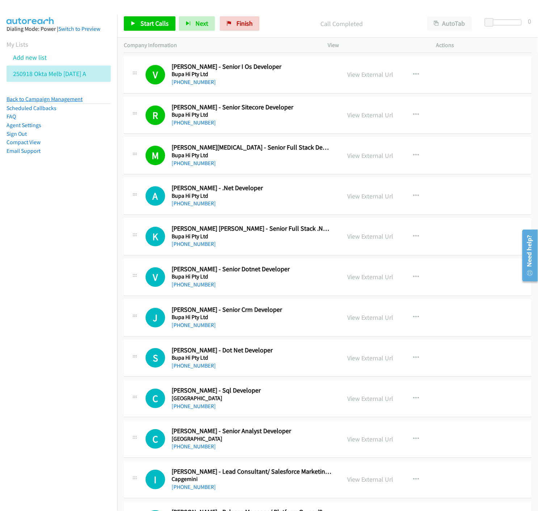
click at [26, 100] on link "Back to Campaign Management" at bounding box center [45, 99] width 76 height 7
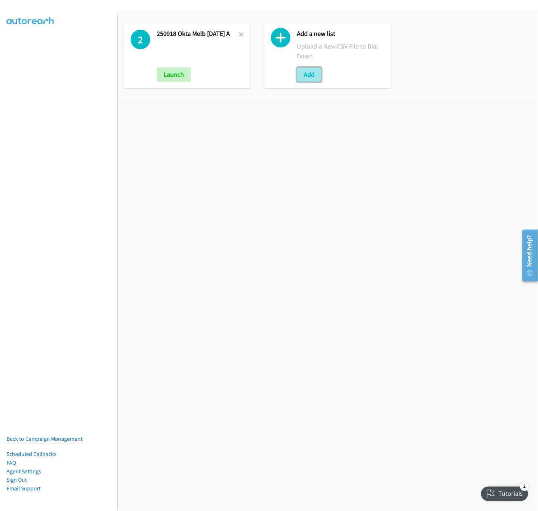
click at [314, 75] on button "Add" at bounding box center [309, 74] width 25 height 14
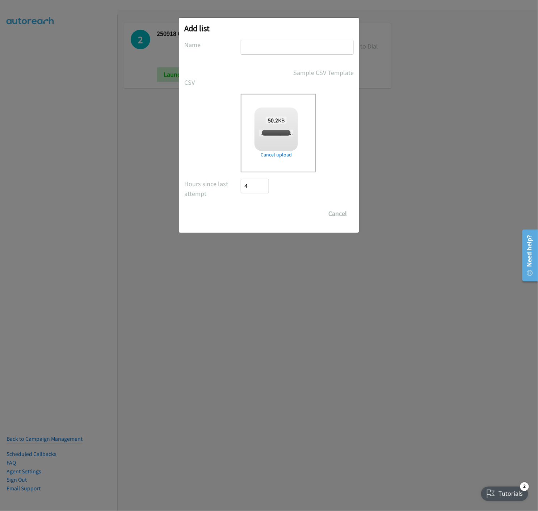
checkbox input "true"
click at [258, 48] on input "text" at bounding box center [297, 47] width 113 height 15
type input "250918 Fujitsu - A"
click at [255, 208] on input "Save List" at bounding box center [260, 213] width 38 height 14
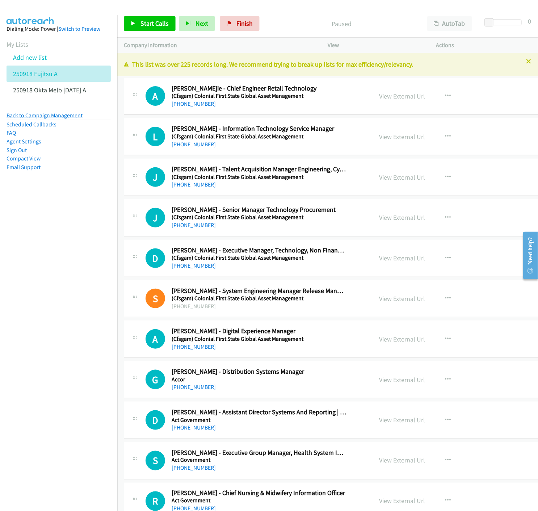
click at [29, 115] on link "Back to Campaign Management" at bounding box center [45, 115] width 76 height 7
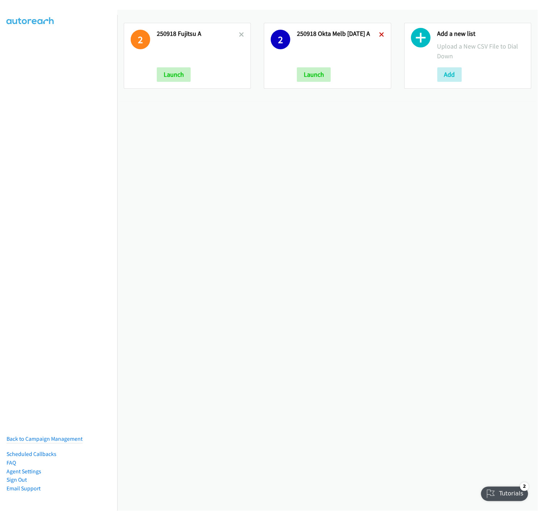
click at [380, 34] on icon at bounding box center [382, 35] width 5 height 5
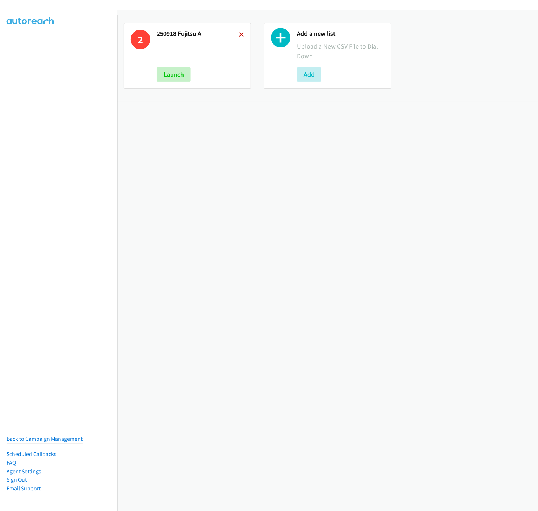
click at [239, 36] on icon at bounding box center [241, 35] width 5 height 5
click at [171, 76] on button "Add" at bounding box center [169, 74] width 25 height 14
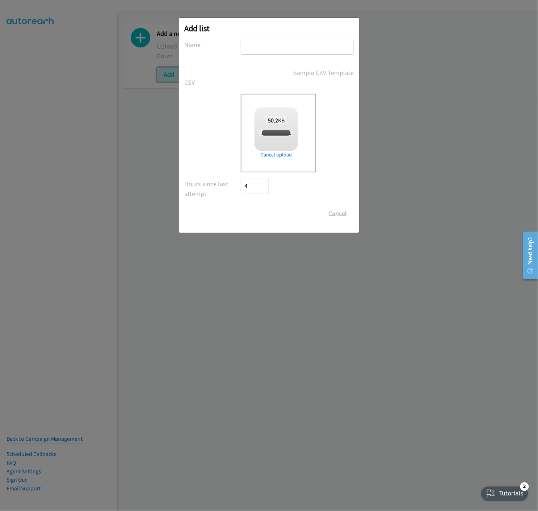
checkbox input "true"
click at [283, 52] on input "text" at bounding box center [297, 47] width 113 height 15
type input "250918 Fujitsu A"
click at [251, 212] on input "Save List" at bounding box center [260, 213] width 38 height 14
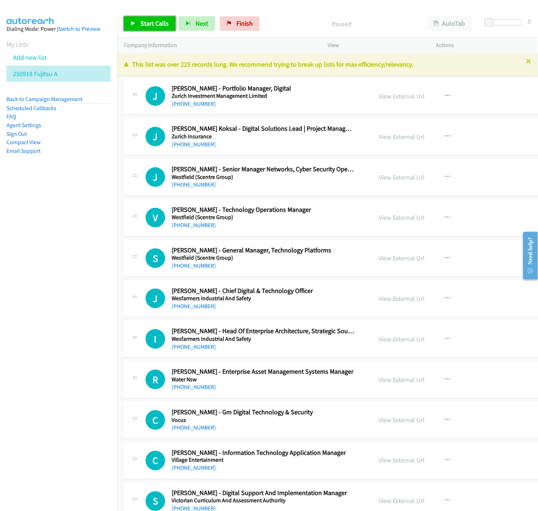
click at [135, 24] on icon at bounding box center [133, 23] width 5 height 5
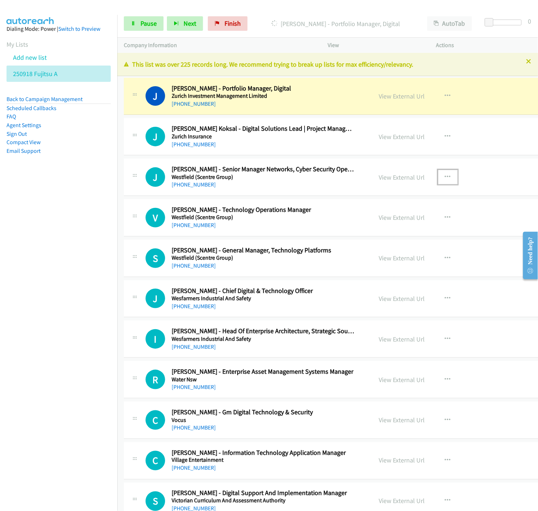
click at [445, 176] on icon "button" at bounding box center [448, 177] width 6 height 6
click at [368, 224] on icon at bounding box center [370, 224] width 5 height 5
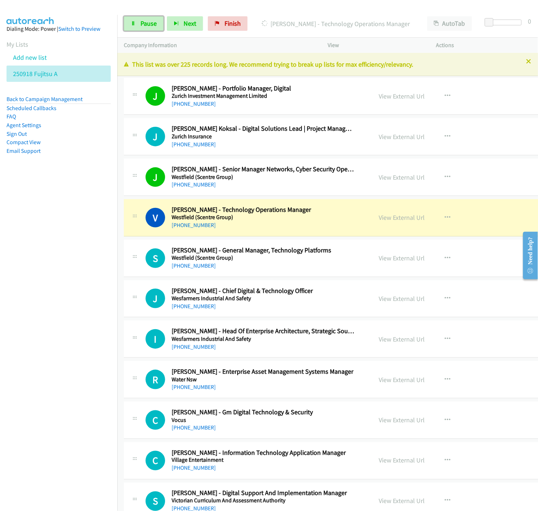
drag, startPoint x: 139, startPoint y: 27, endPoint x: 85, endPoint y: 201, distance: 182.6
click at [139, 26] on link "Pause" at bounding box center [144, 23] width 40 height 14
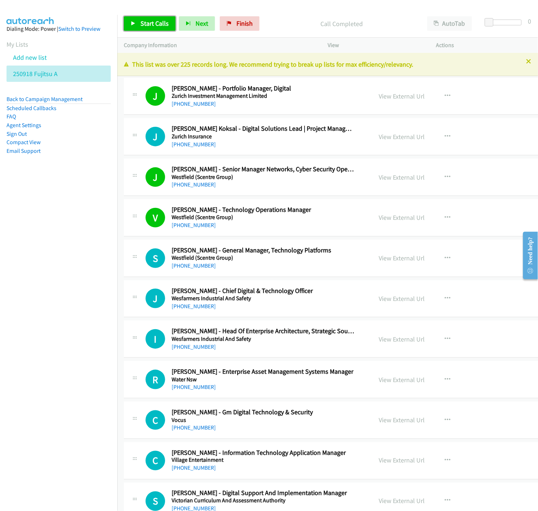
click at [141, 23] on span "Start Calls" at bounding box center [155, 23] width 28 height 8
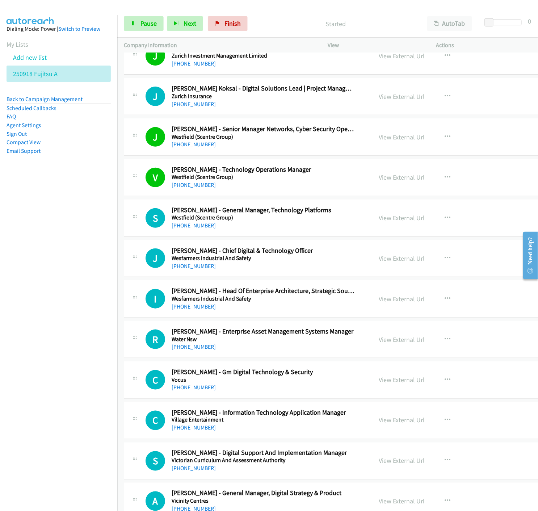
scroll to position [121, 0]
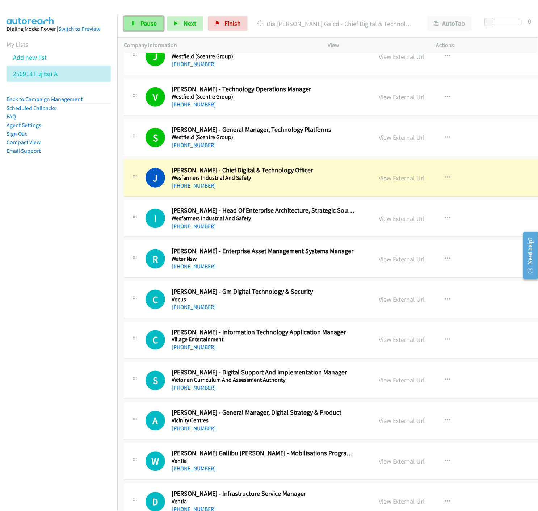
click at [143, 21] on span "Pause" at bounding box center [149, 23] width 16 height 8
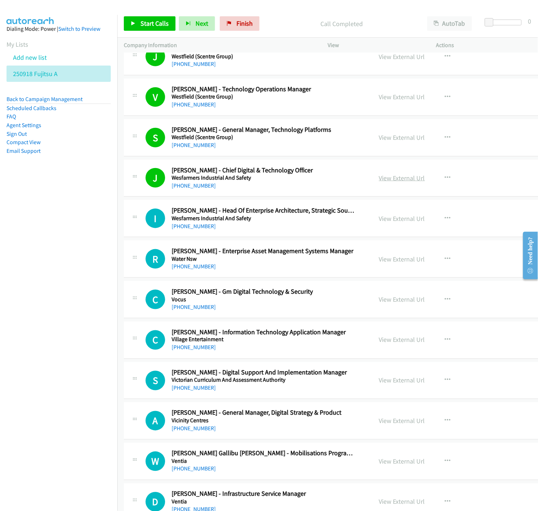
click at [380, 179] on link "View External Url" at bounding box center [402, 178] width 46 height 8
click at [391, 218] on link "View External Url" at bounding box center [402, 218] width 46 height 8
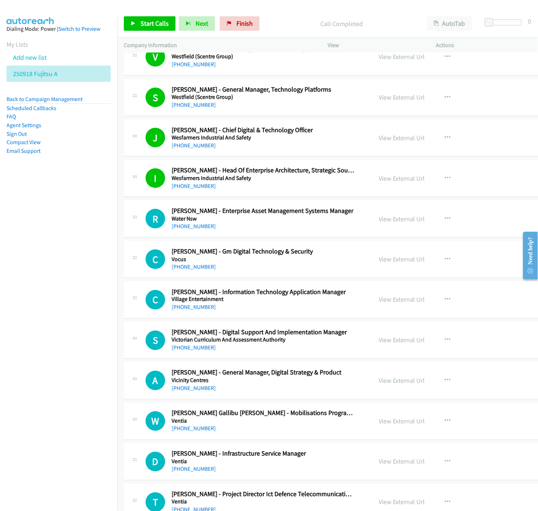
scroll to position [241, 0]
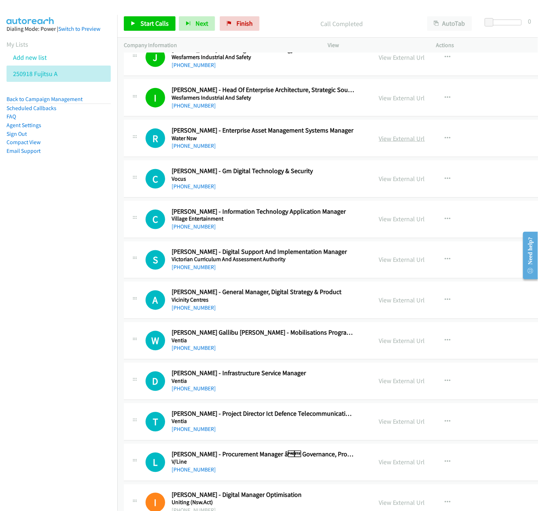
click at [379, 139] on link "View External Url" at bounding box center [402, 138] width 46 height 8
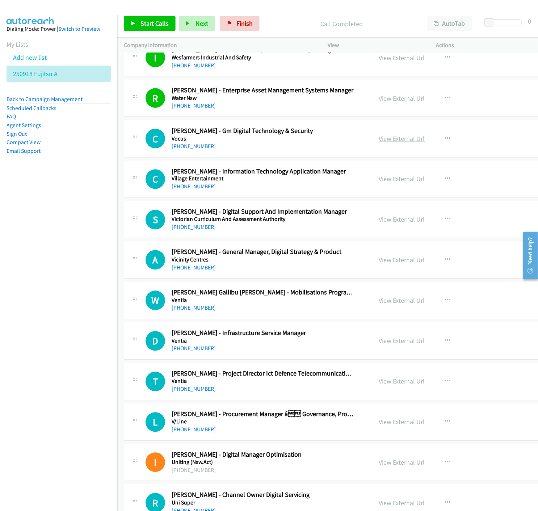
click at [379, 138] on link "View External Url" at bounding box center [402, 138] width 46 height 8
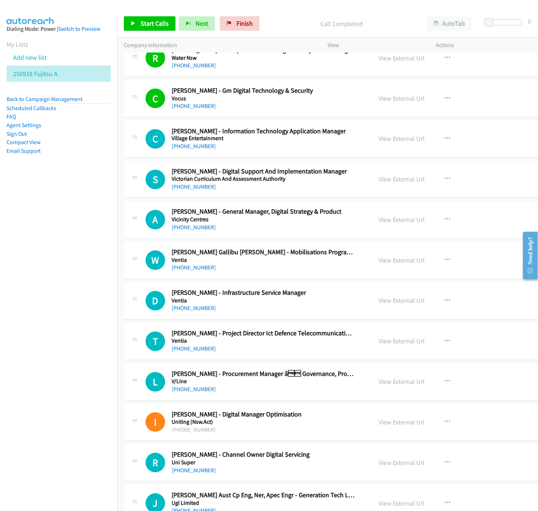
scroll to position [362, 0]
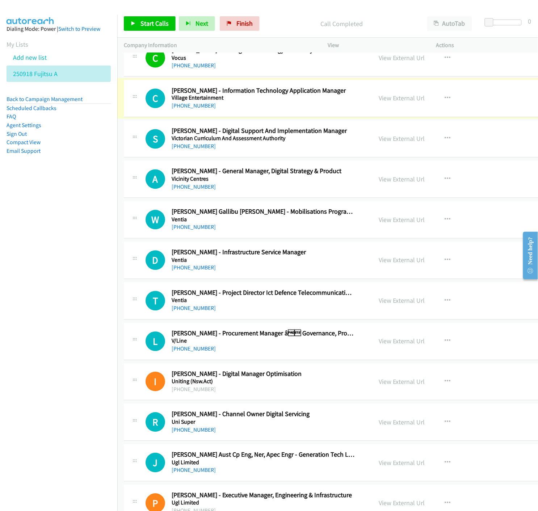
click at [379, 98] on link "View External Url" at bounding box center [402, 98] width 46 height 8
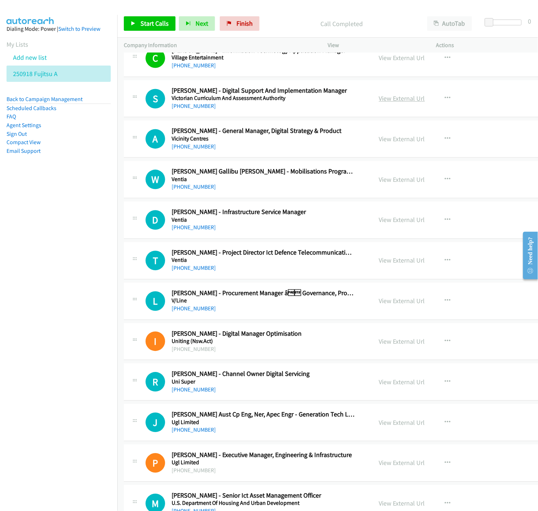
click at [389, 100] on link "View External Url" at bounding box center [402, 99] width 46 height 8
click at [393, 141] on link "View External Url" at bounding box center [402, 139] width 46 height 8
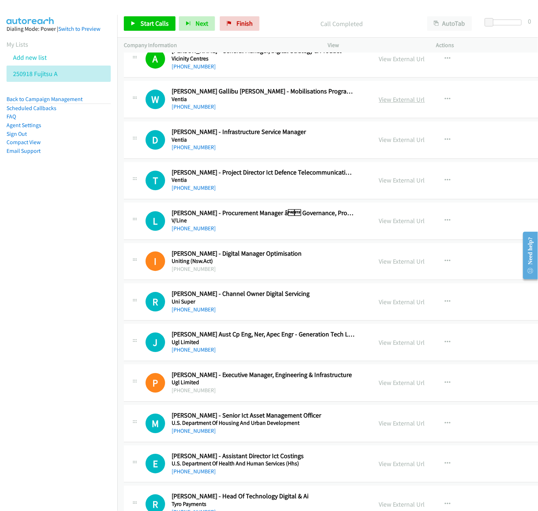
click at [387, 102] on link "View External Url" at bounding box center [402, 99] width 46 height 8
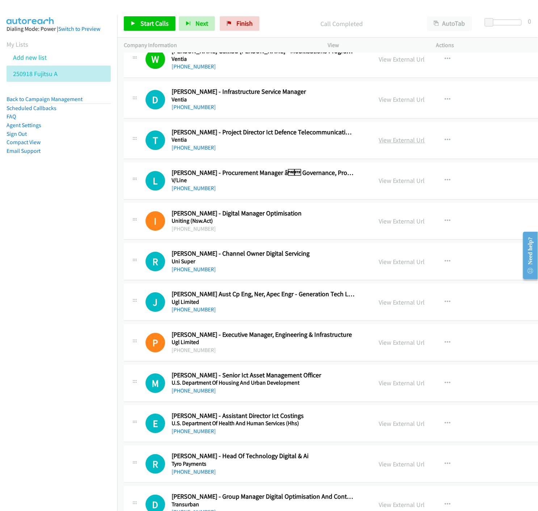
click at [379, 139] on link "View External Url" at bounding box center [402, 140] width 46 height 8
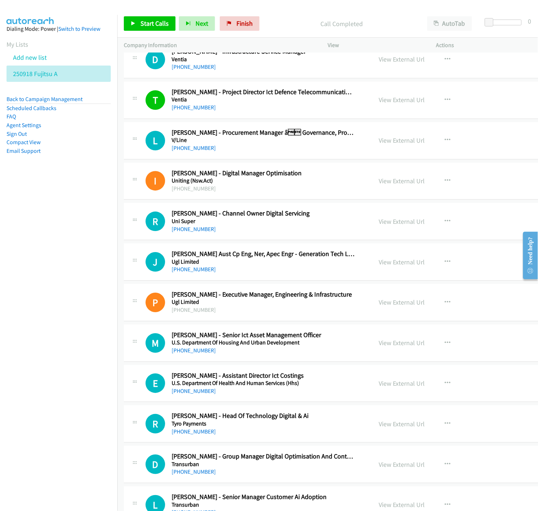
scroll to position [603, 0]
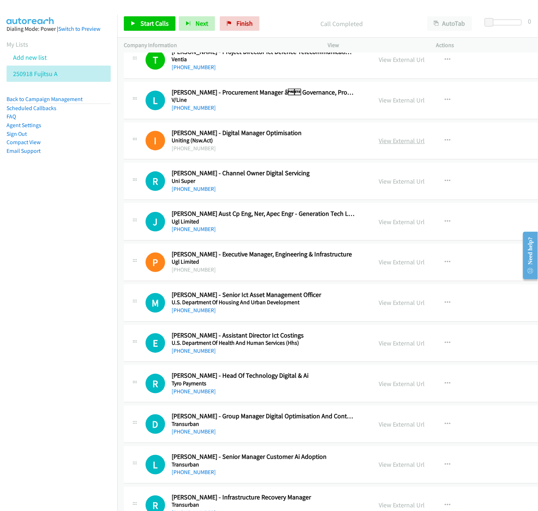
click at [379, 141] on link "View External Url" at bounding box center [402, 141] width 46 height 8
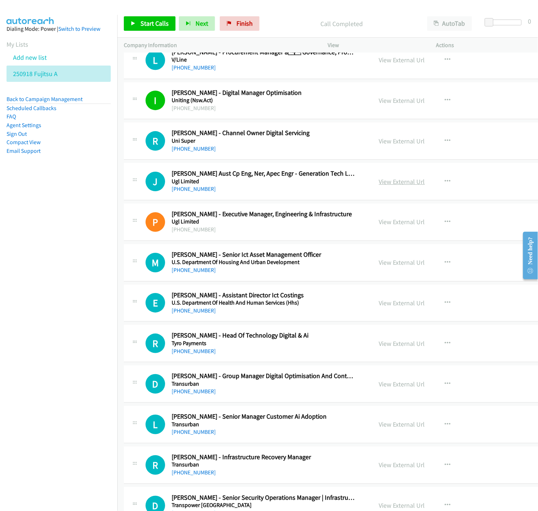
click at [379, 180] on link "View External Url" at bounding box center [402, 181] width 46 height 8
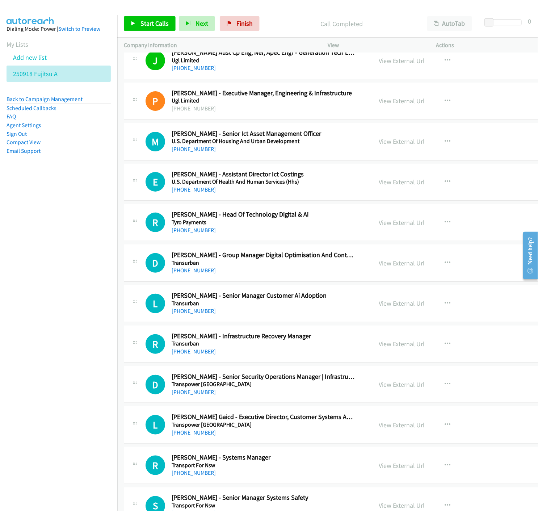
scroll to position [845, 0]
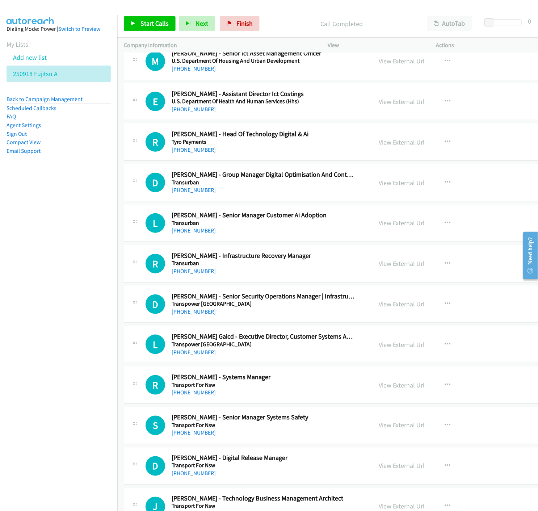
click at [379, 145] on link "View External Url" at bounding box center [402, 142] width 46 height 8
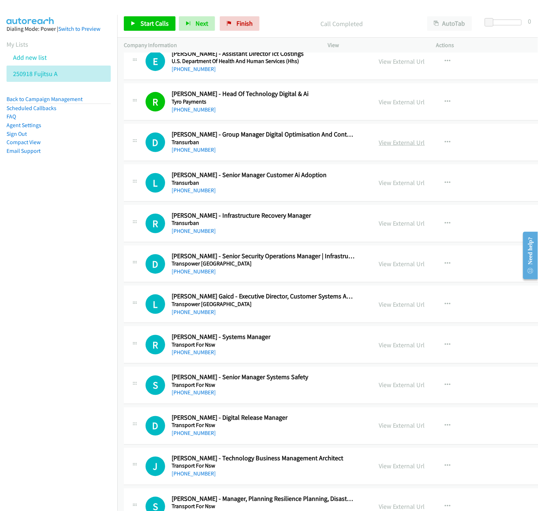
click at [379, 143] on link "View External Url" at bounding box center [402, 142] width 46 height 8
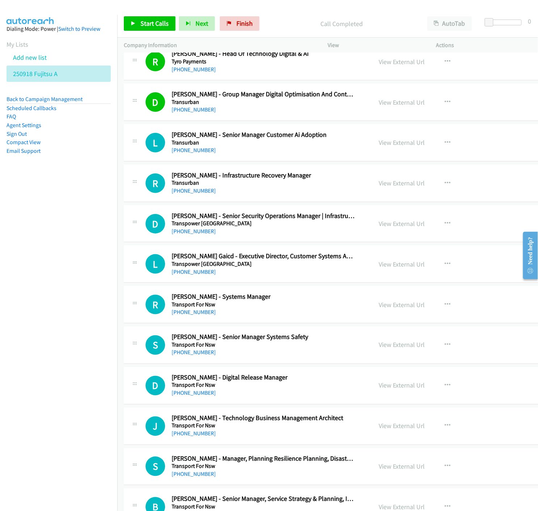
scroll to position [966, 0]
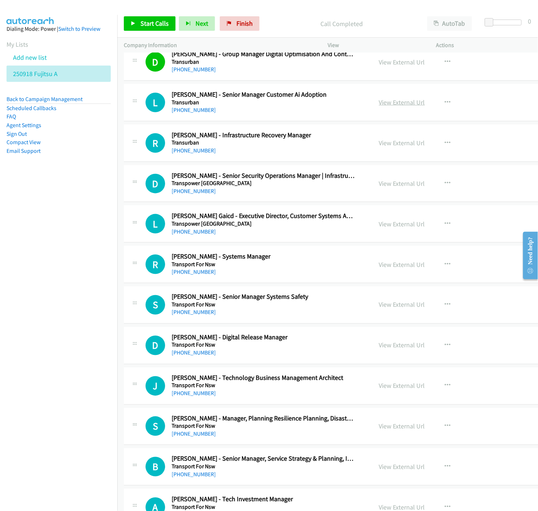
click at [393, 105] on link "View External Url" at bounding box center [402, 102] width 46 height 8
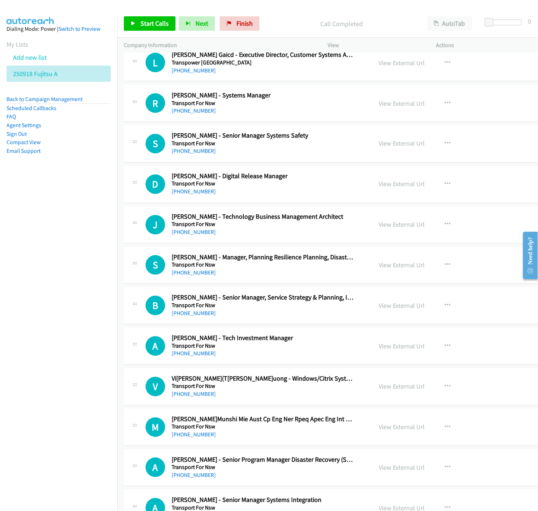
scroll to position [1167, 0]
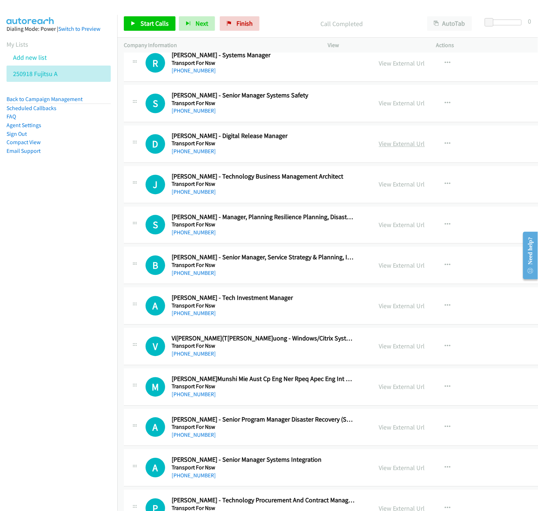
click at [379, 146] on link "View External Url" at bounding box center [402, 144] width 46 height 8
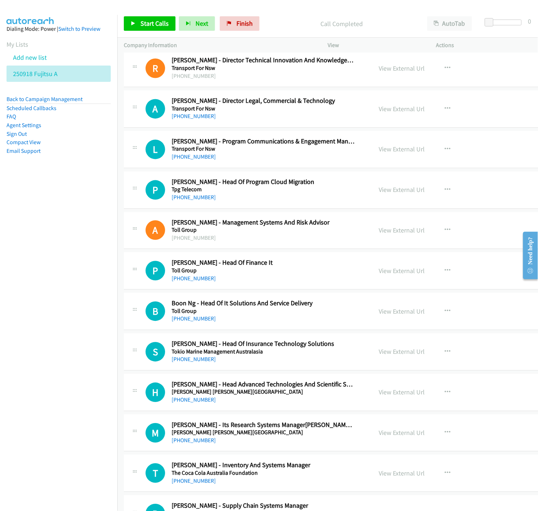
scroll to position [2052, 0]
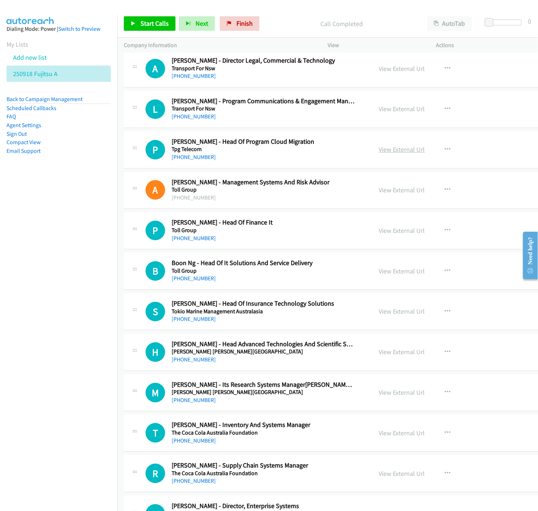
click at [384, 151] on link "View External Url" at bounding box center [402, 150] width 46 height 8
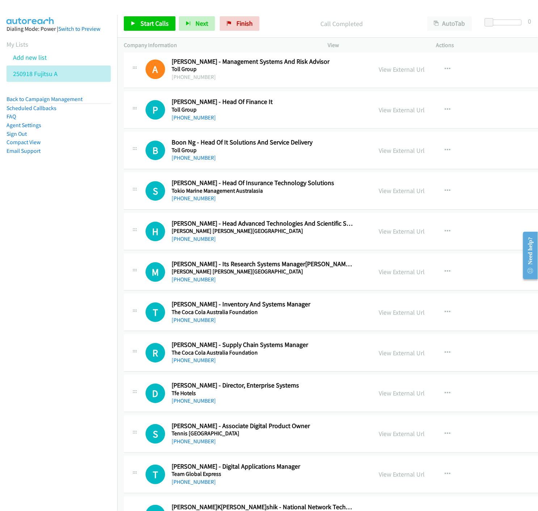
scroll to position [2214, 0]
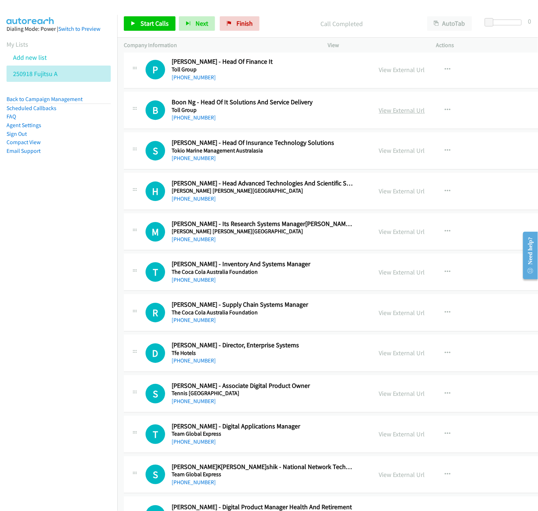
click at [381, 113] on link "View External Url" at bounding box center [402, 110] width 46 height 8
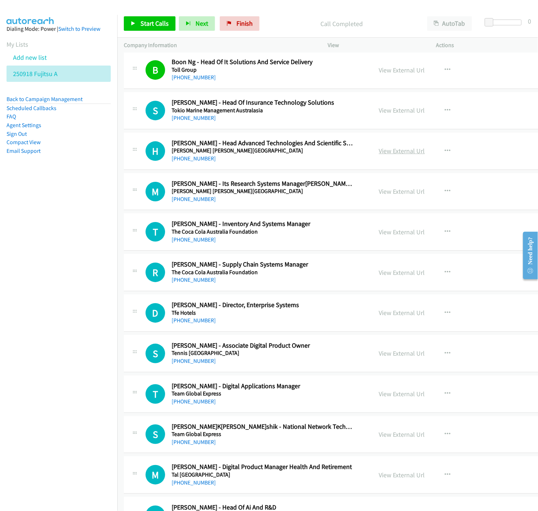
click at [379, 154] on link "View External Url" at bounding box center [402, 151] width 46 height 8
click at [379, 111] on link "View External Url" at bounding box center [402, 110] width 46 height 8
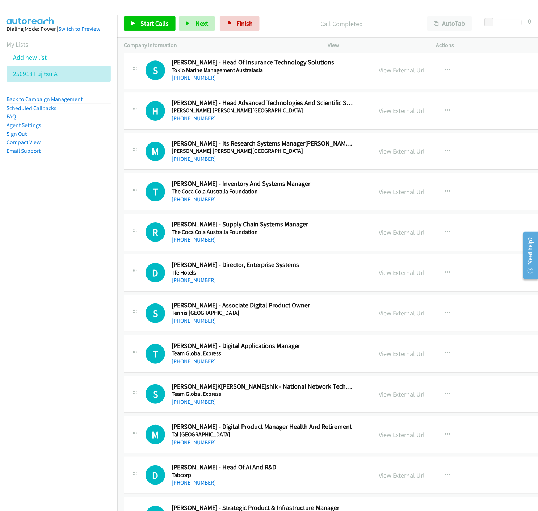
scroll to position [2334, 0]
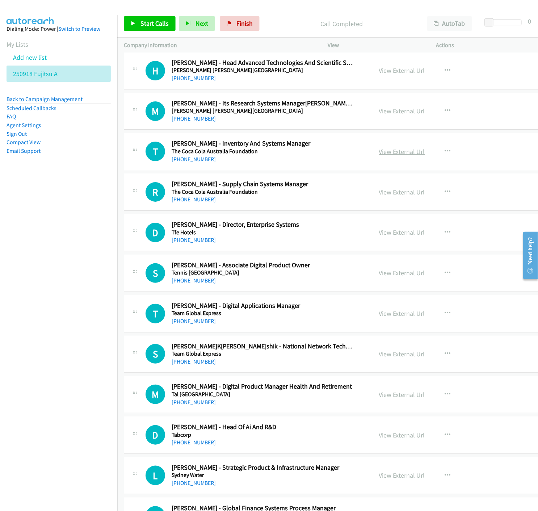
click at [379, 151] on link "View External Url" at bounding box center [402, 151] width 46 height 8
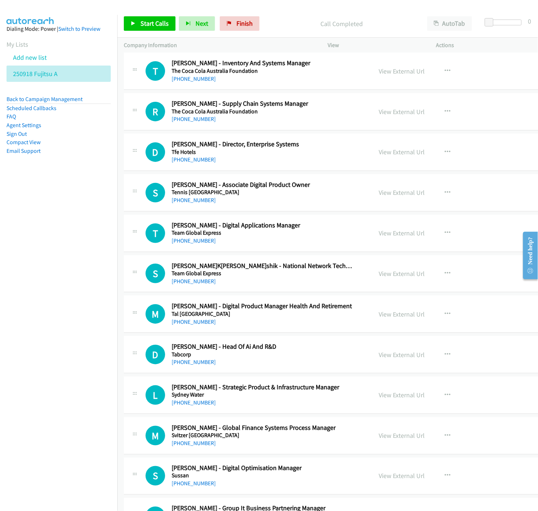
scroll to position [2455, 0]
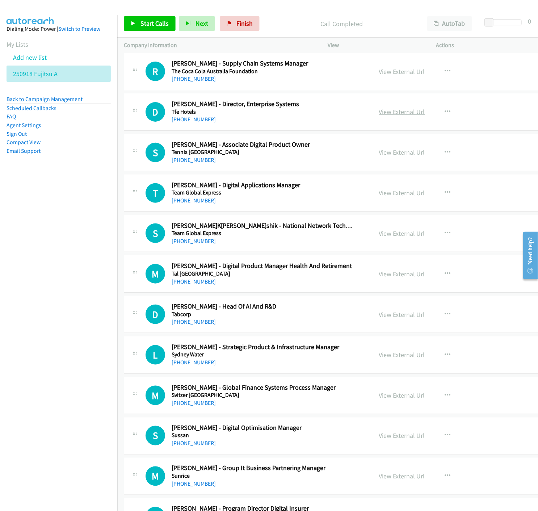
click at [389, 114] on link "View External Url" at bounding box center [402, 112] width 46 height 8
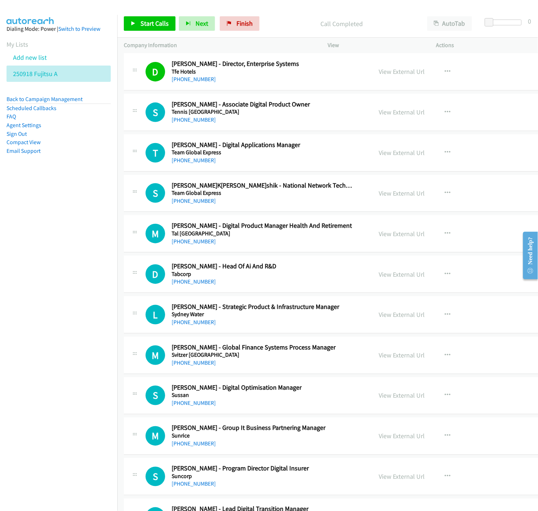
scroll to position [2536, 0]
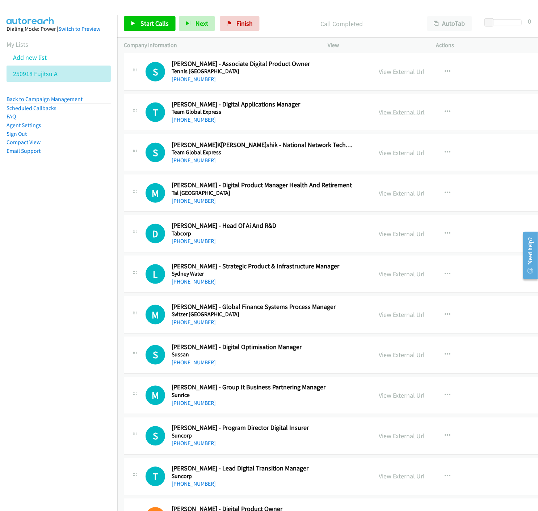
click at [388, 114] on link "View External Url" at bounding box center [402, 112] width 46 height 8
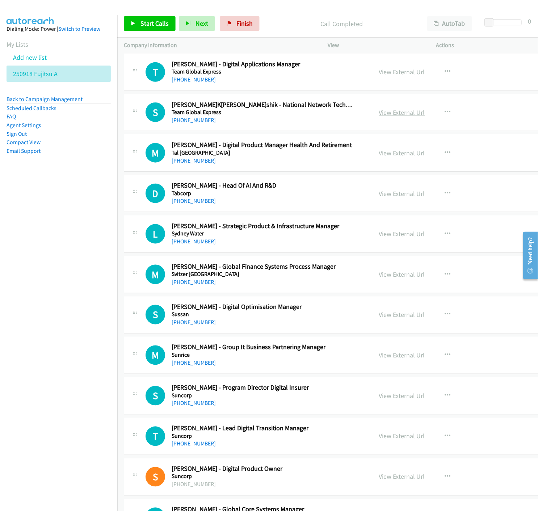
click at [379, 115] on link "View External Url" at bounding box center [402, 112] width 46 height 8
